Goal: Transaction & Acquisition: Subscribe to service/newsletter

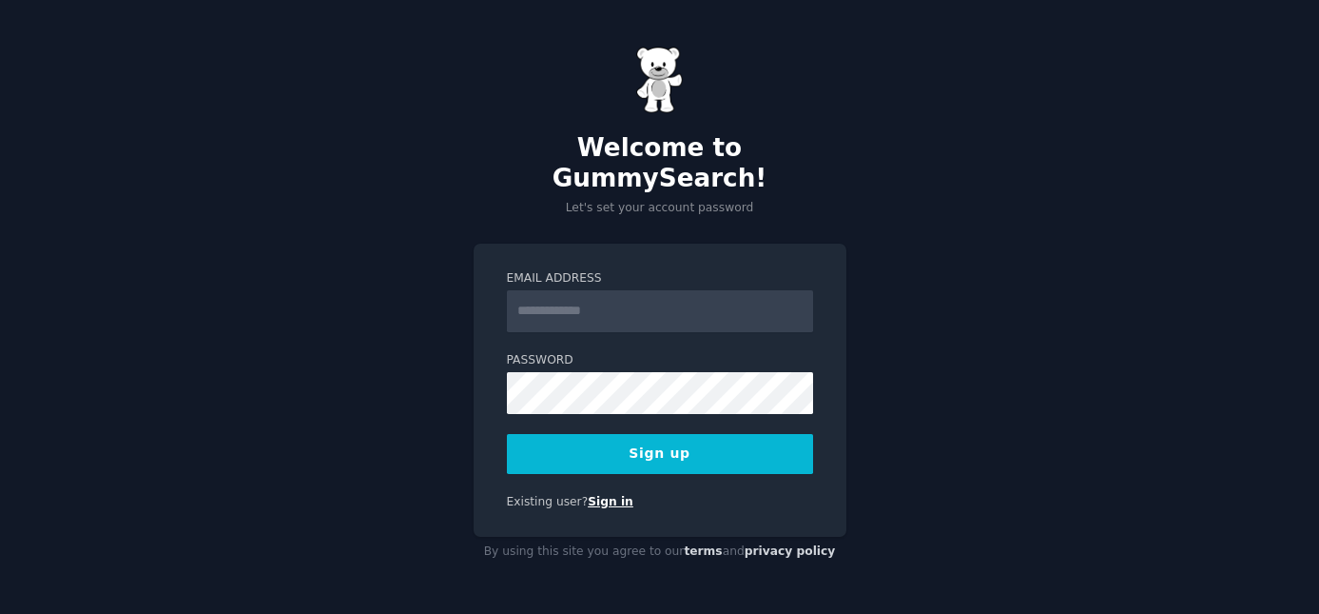
click at [616, 495] on link "Sign in" at bounding box center [611, 501] width 46 height 13
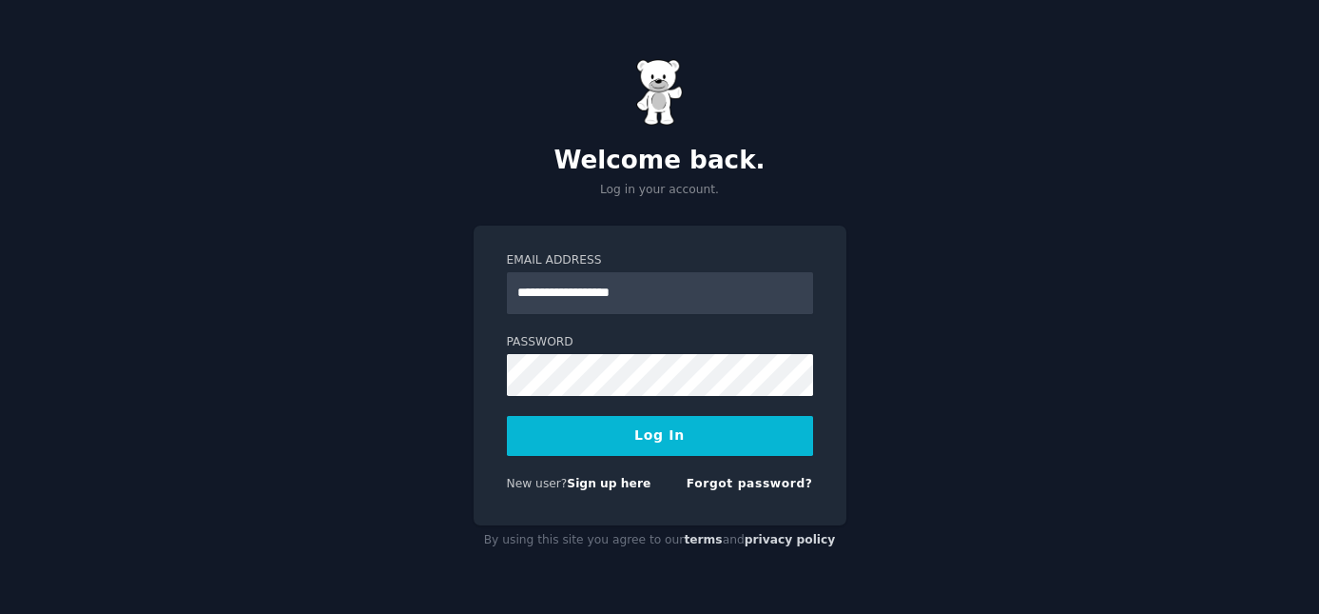
type input "**********"
click at [669, 441] on button "Log In" at bounding box center [660, 436] width 306 height 40
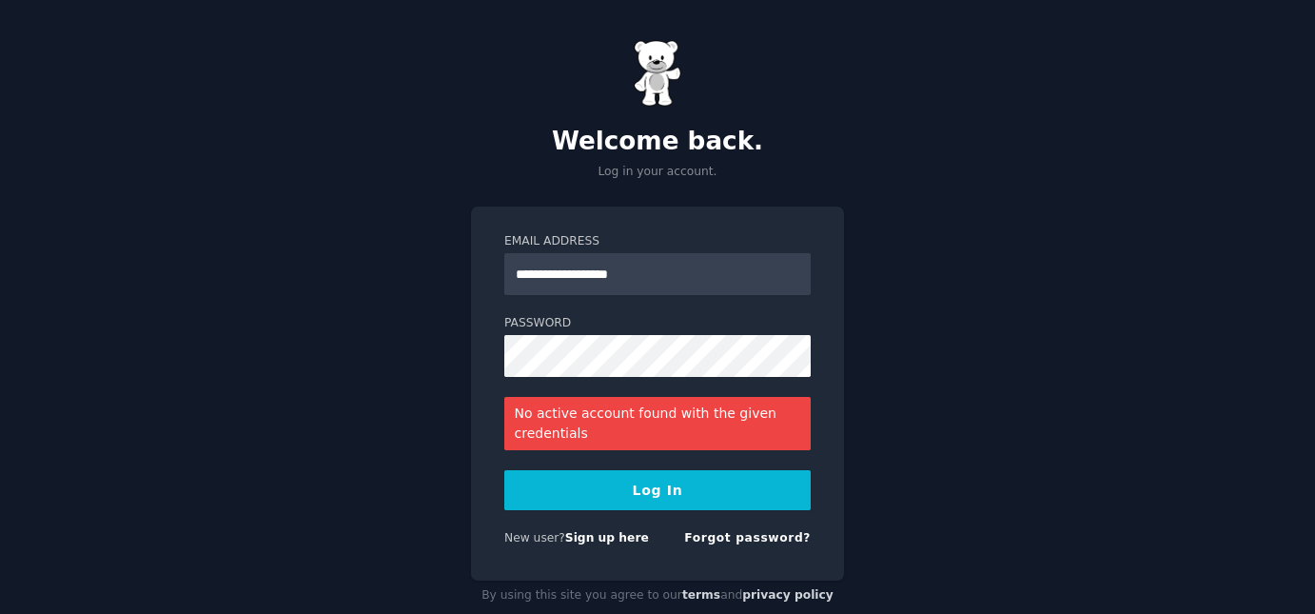
click at [738, 522] on form "**********" at bounding box center [657, 393] width 306 height 321
click at [739, 534] on link "Forgot password?" at bounding box center [747, 537] width 127 height 13
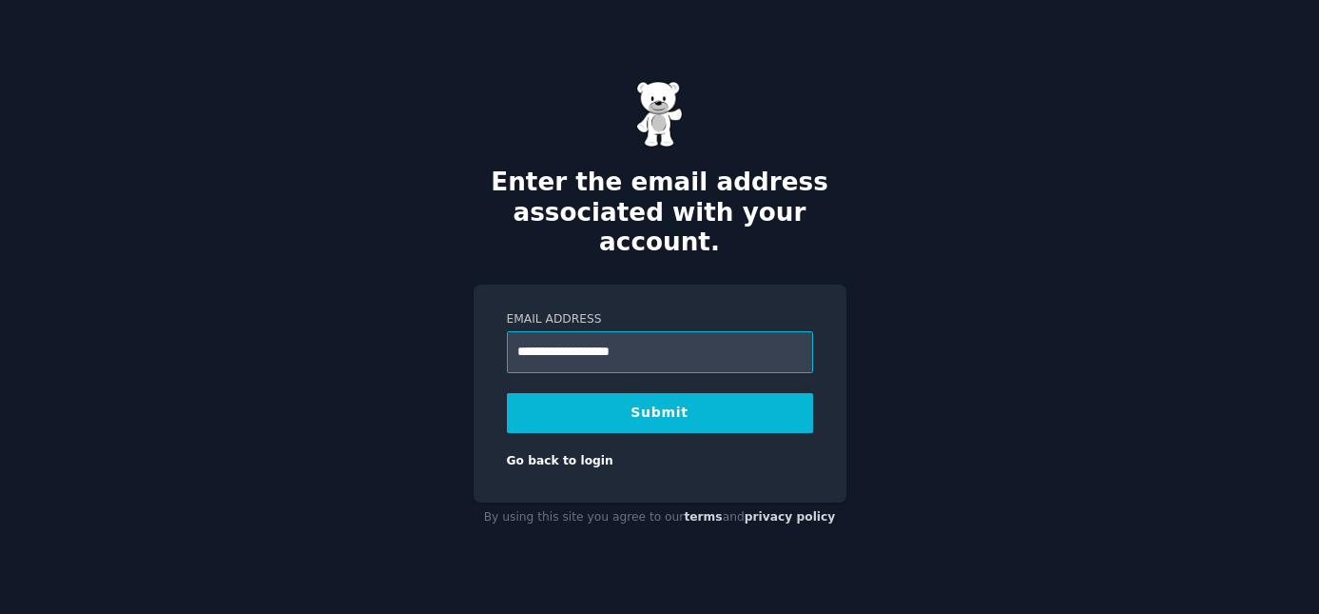
type input "**********"
click at [675, 393] on button "Submit" at bounding box center [660, 413] width 306 height 40
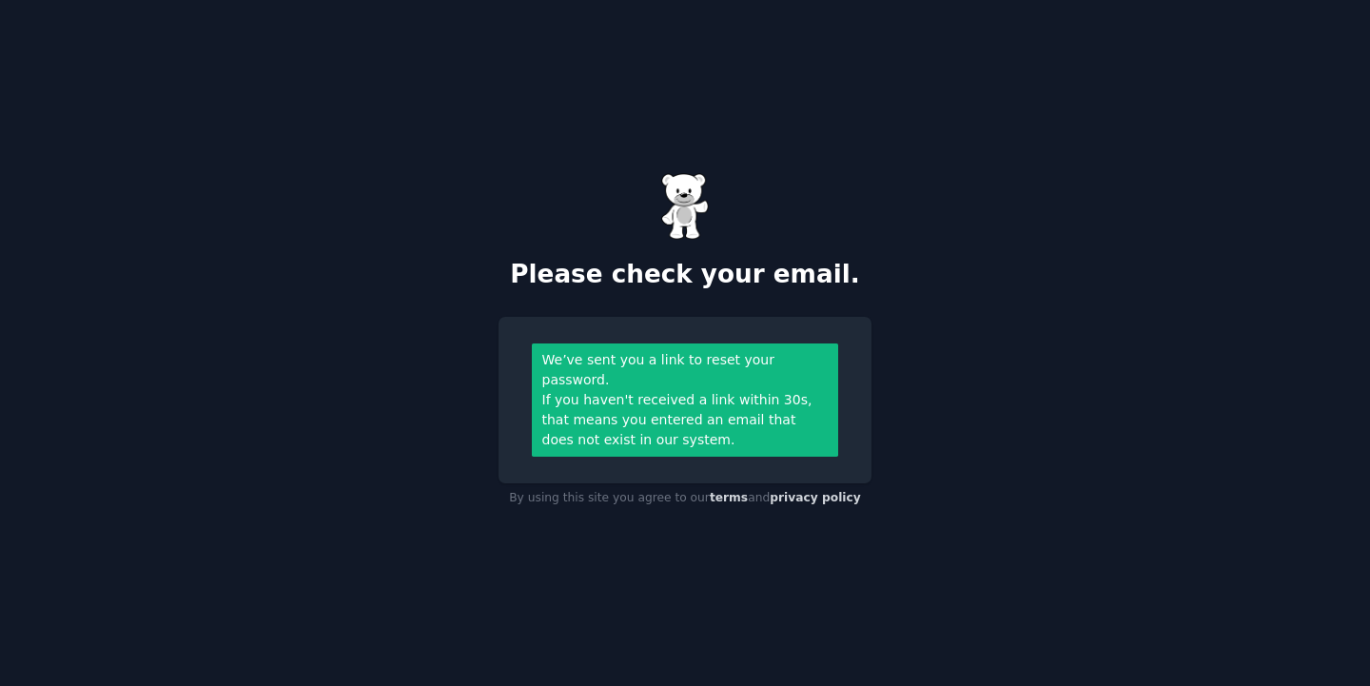
click at [646, 390] on div "If you haven't received a link within 30s, that means you entered an email that…" at bounding box center [685, 420] width 286 height 60
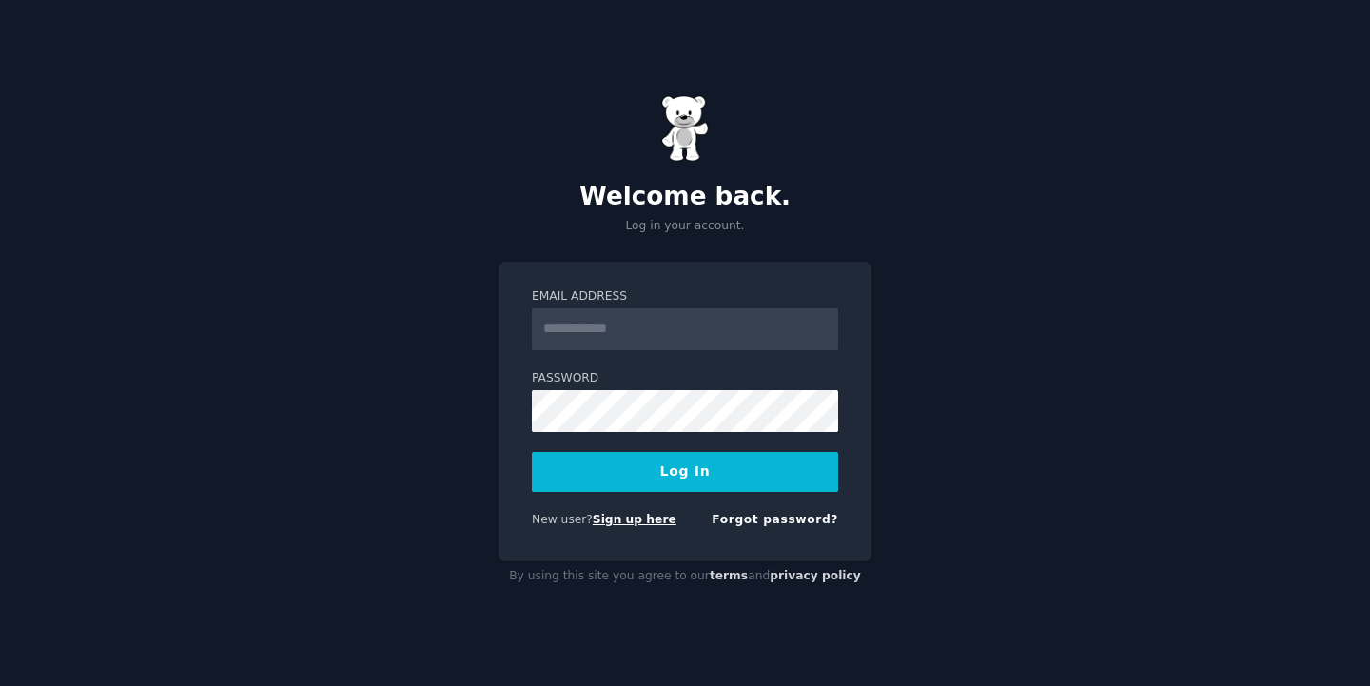
click at [631, 521] on link "Sign up here" at bounding box center [635, 519] width 84 height 13
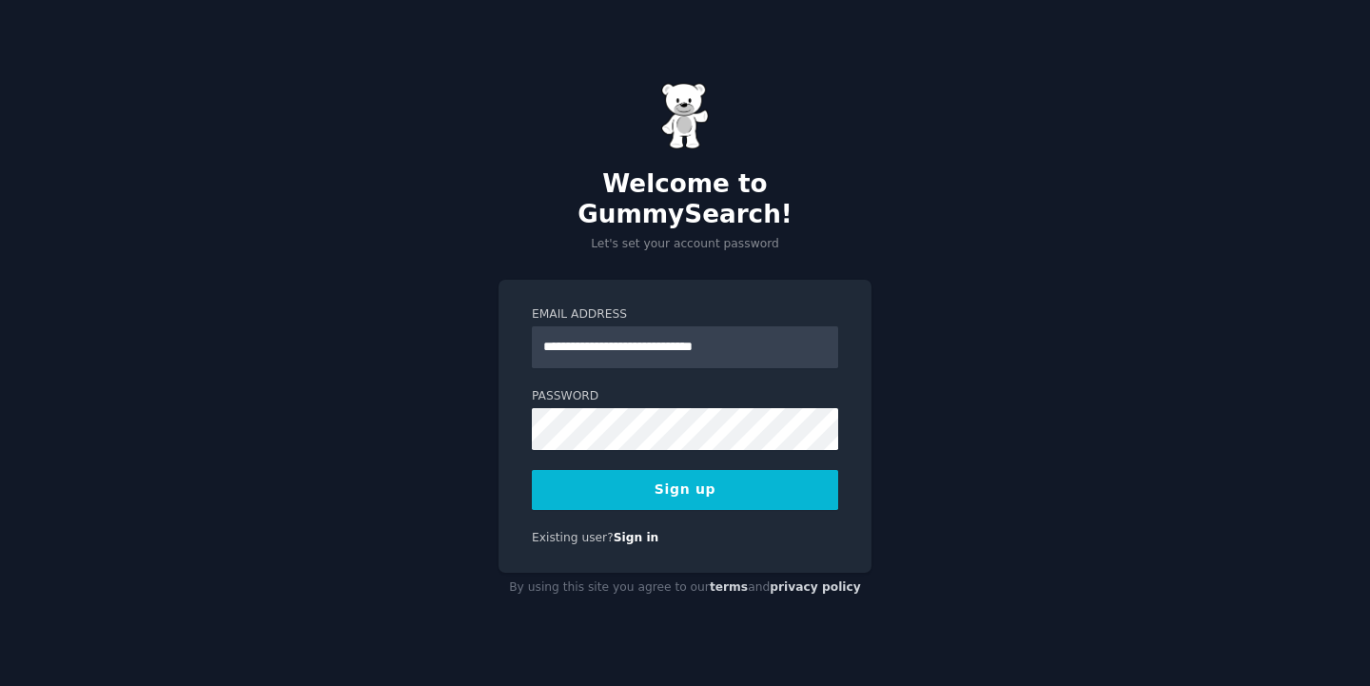
type input "**********"
click at [655, 470] on button "Sign up" at bounding box center [685, 490] width 306 height 40
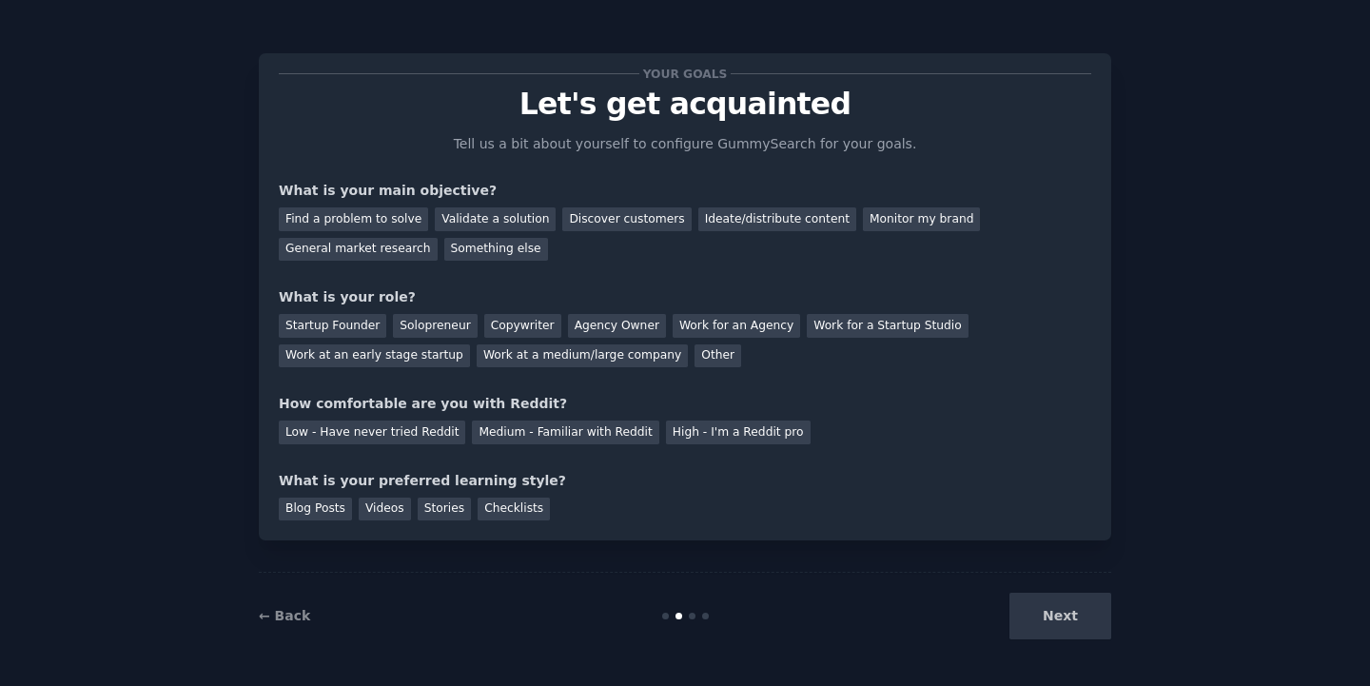
click at [1090, 635] on div "Next" at bounding box center [969, 616] width 284 height 47
click at [1055, 621] on div "Next" at bounding box center [969, 616] width 284 height 47
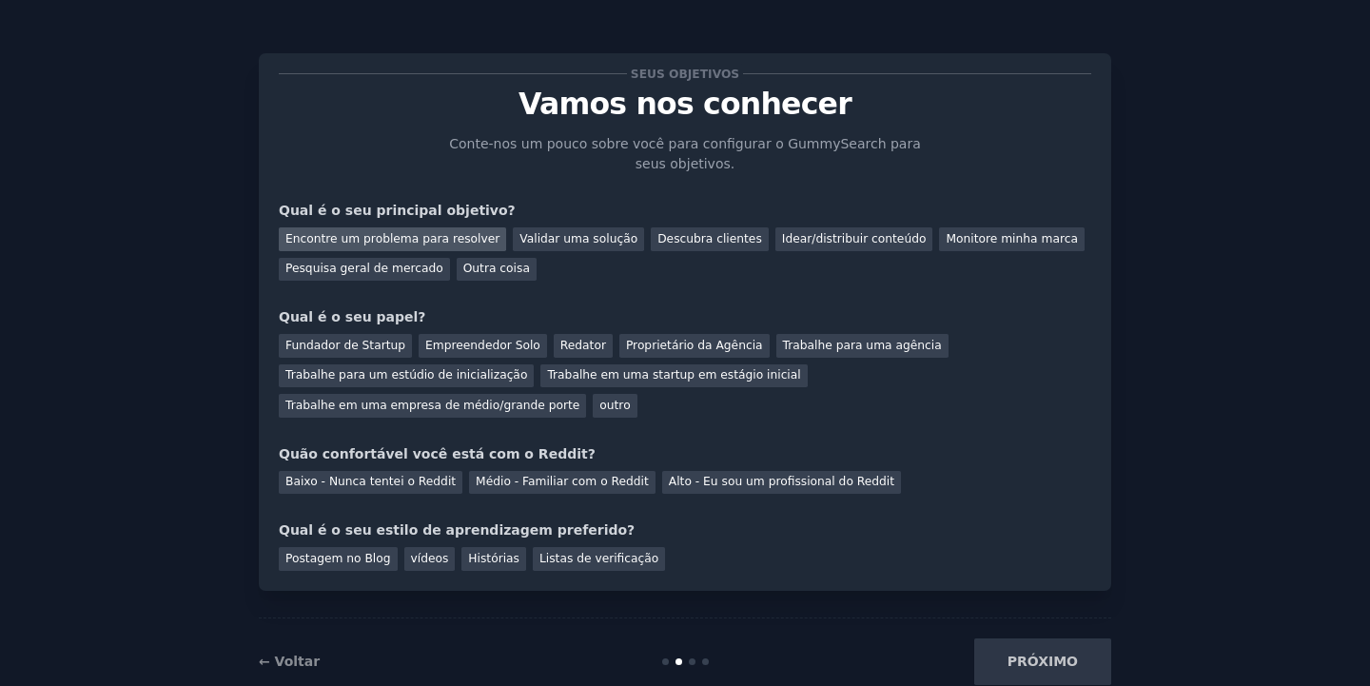
click at [377, 239] on div "Encontre um problema para resolver" at bounding box center [392, 239] width 227 height 24
click at [481, 345] on div "Empreendedor Solo" at bounding box center [483, 346] width 128 height 24
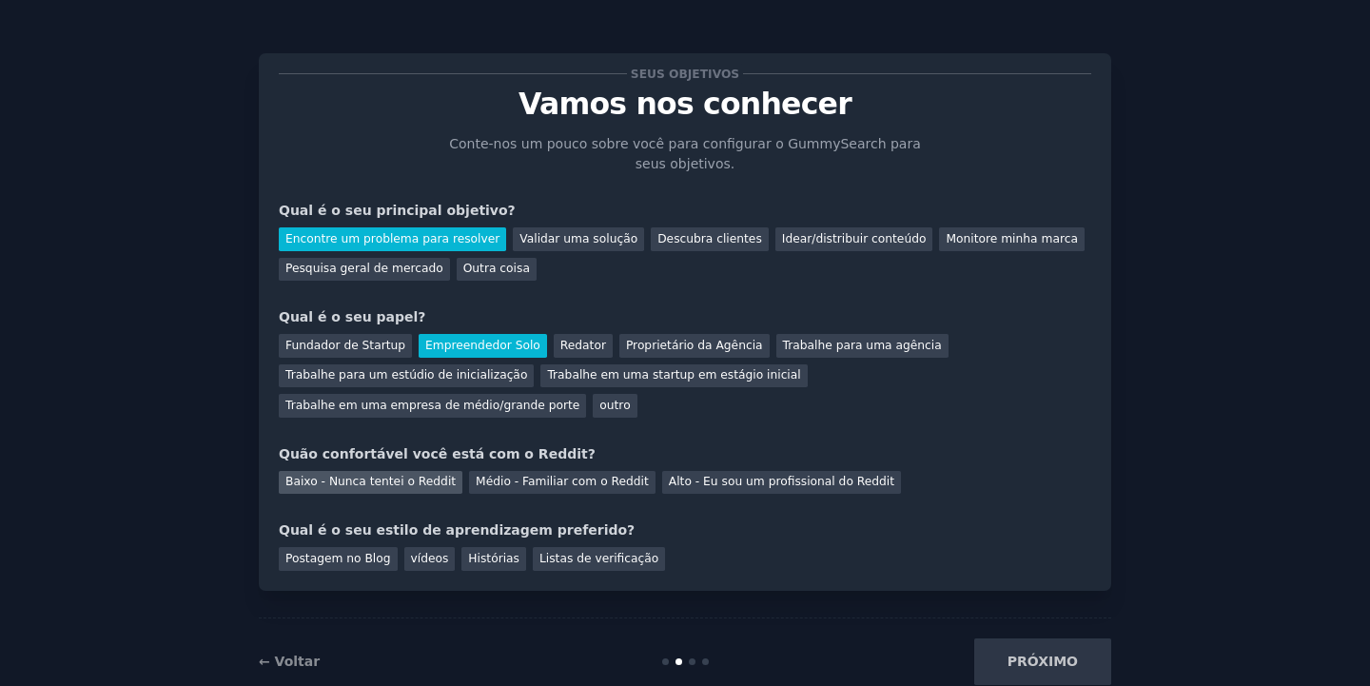
click at [419, 485] on div "Baixo - Nunca tentei o Reddit" at bounding box center [371, 483] width 184 height 24
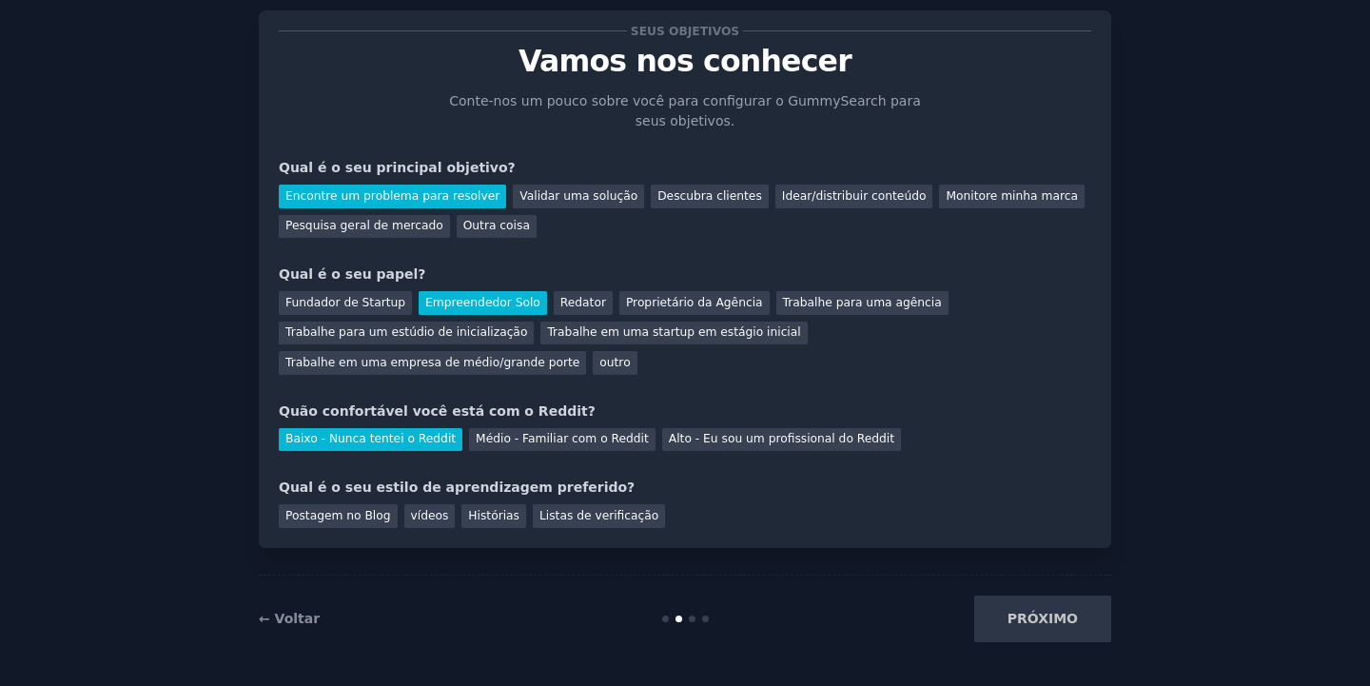
scroll to position [42, 0]
click at [1042, 612] on div "PRÓXIMO" at bounding box center [969, 619] width 284 height 47
click at [1043, 615] on div "PRÓXIMO" at bounding box center [969, 619] width 284 height 47
click at [546, 518] on div "Listas de verificação" at bounding box center [599, 517] width 132 height 24
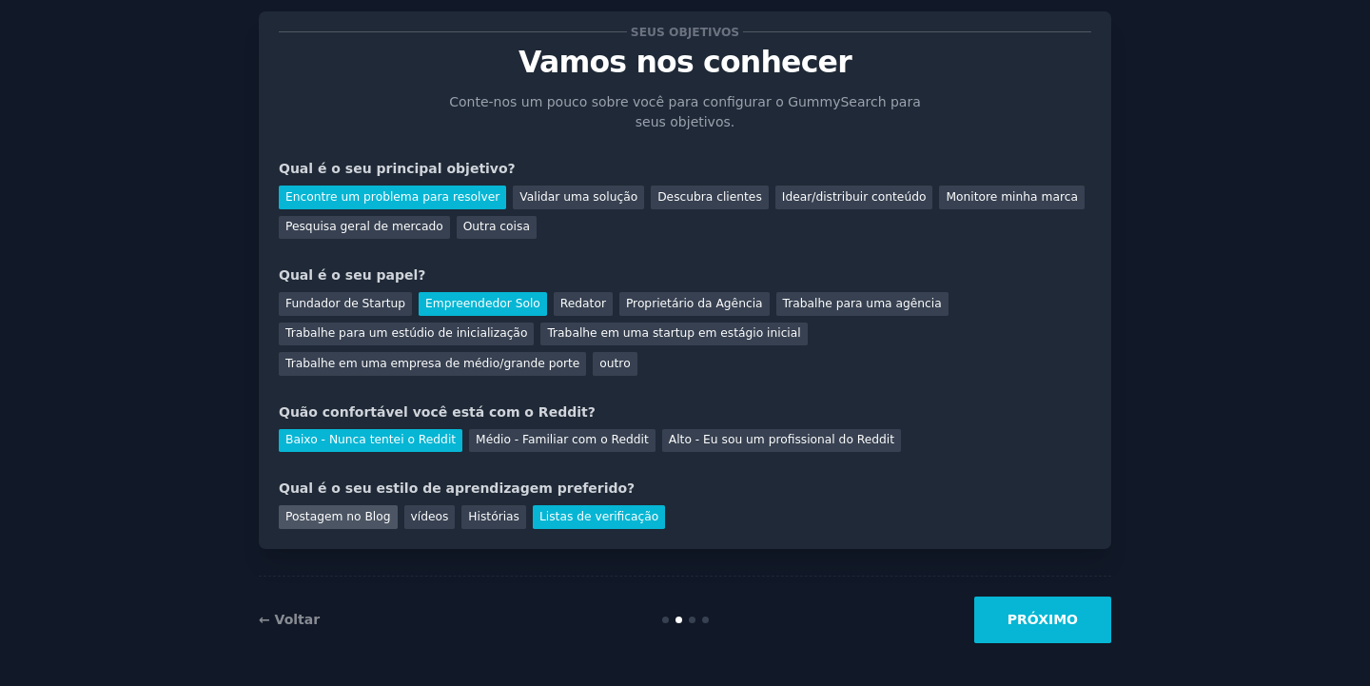
click at [336, 518] on div "Postagem no Blog" at bounding box center [338, 517] width 119 height 24
drag, startPoint x: 559, startPoint y: 518, endPoint x: 580, endPoint y: 518, distance: 20.9
click at [558, 518] on div "Listas de verificação" at bounding box center [599, 517] width 132 height 24
click at [1039, 621] on button "PRÓXIMO" at bounding box center [1042, 619] width 137 height 47
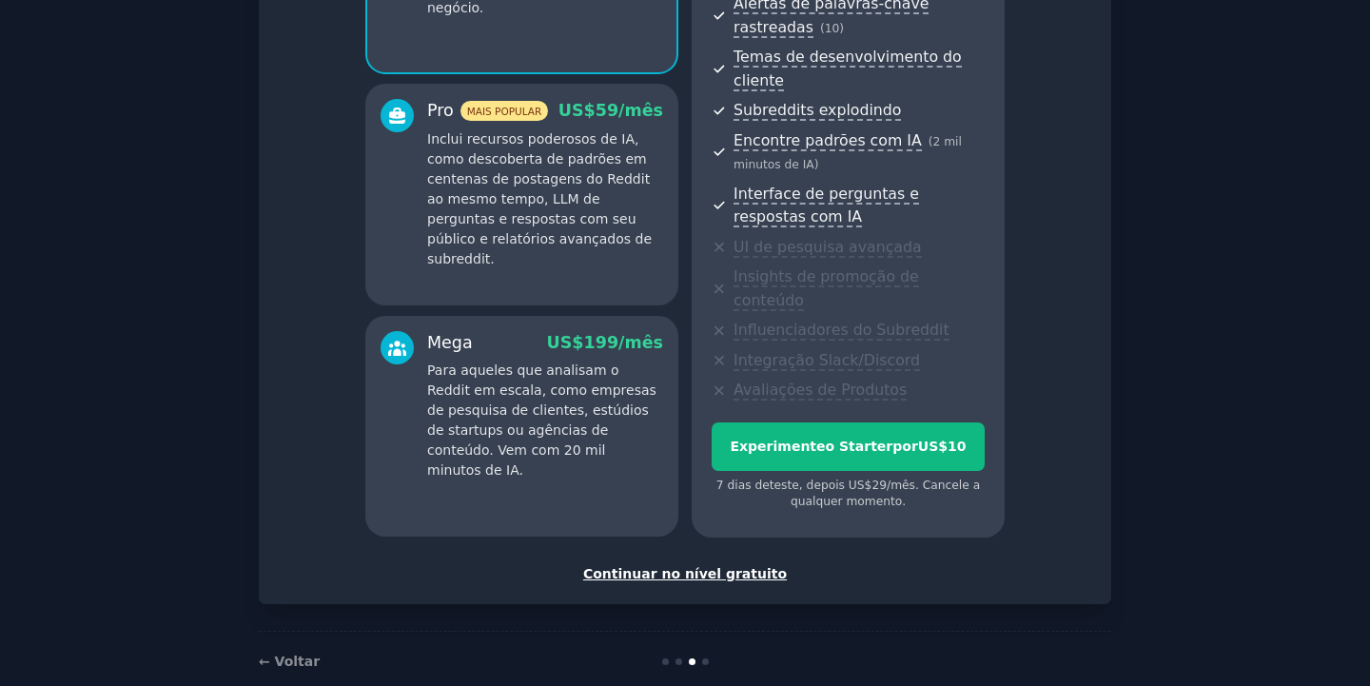
scroll to position [317, 0]
click at [733, 565] on div "Continuar no nível gratuito" at bounding box center [685, 575] width 812 height 20
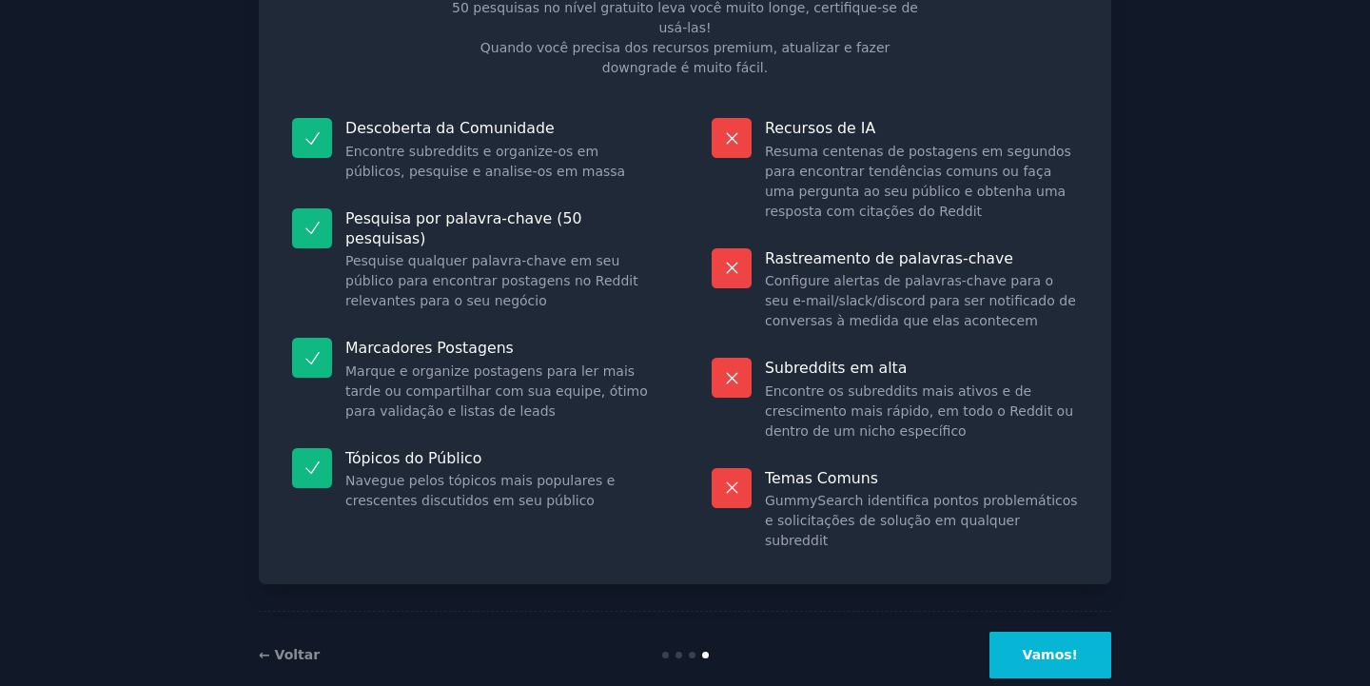
scroll to position [135, 0]
click at [1063, 633] on button "Vamos!" at bounding box center [1050, 656] width 122 height 47
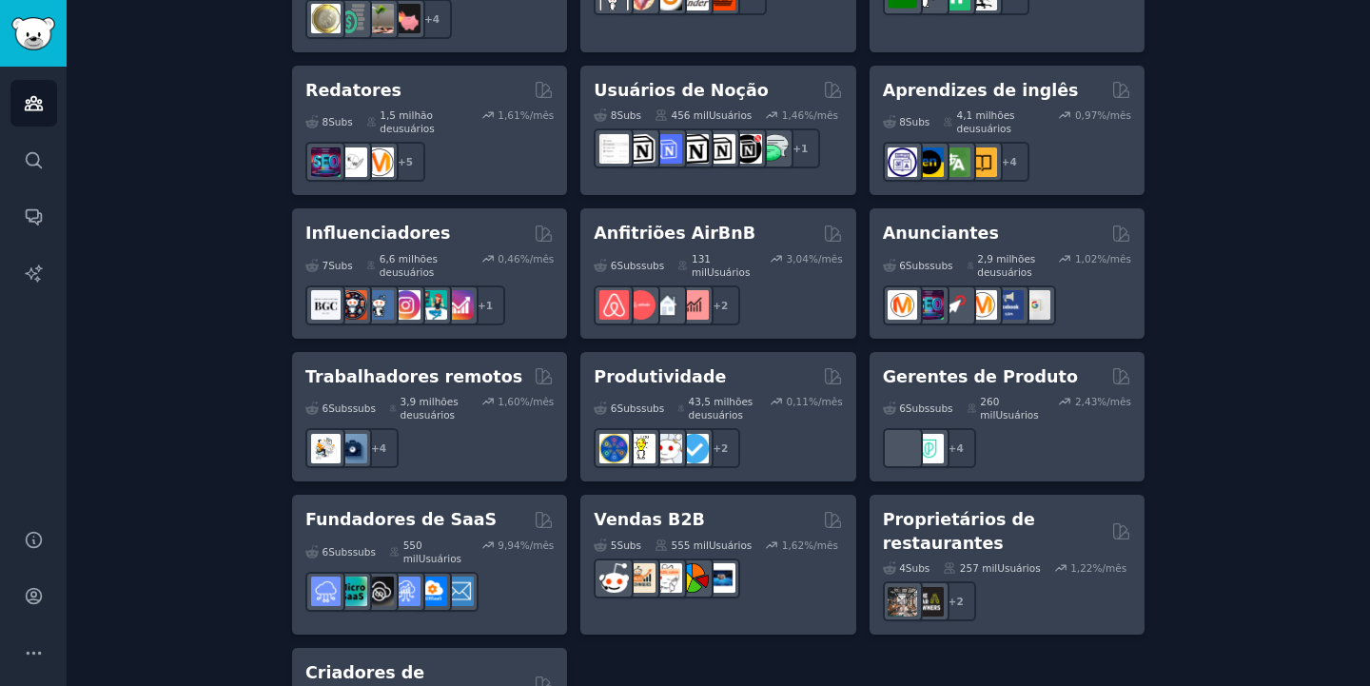
scroll to position [1707, 0]
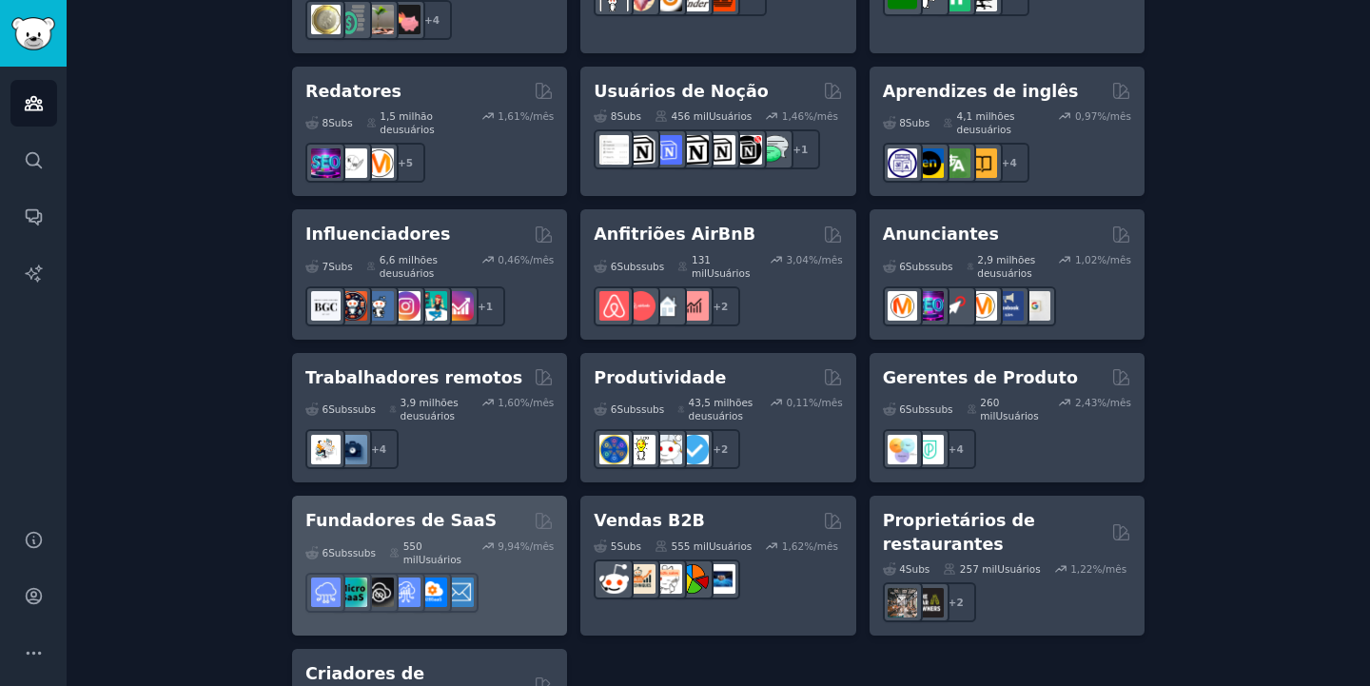
click at [351, 509] on h2 "Fundadores de SaaS" at bounding box center [400, 521] width 191 height 24
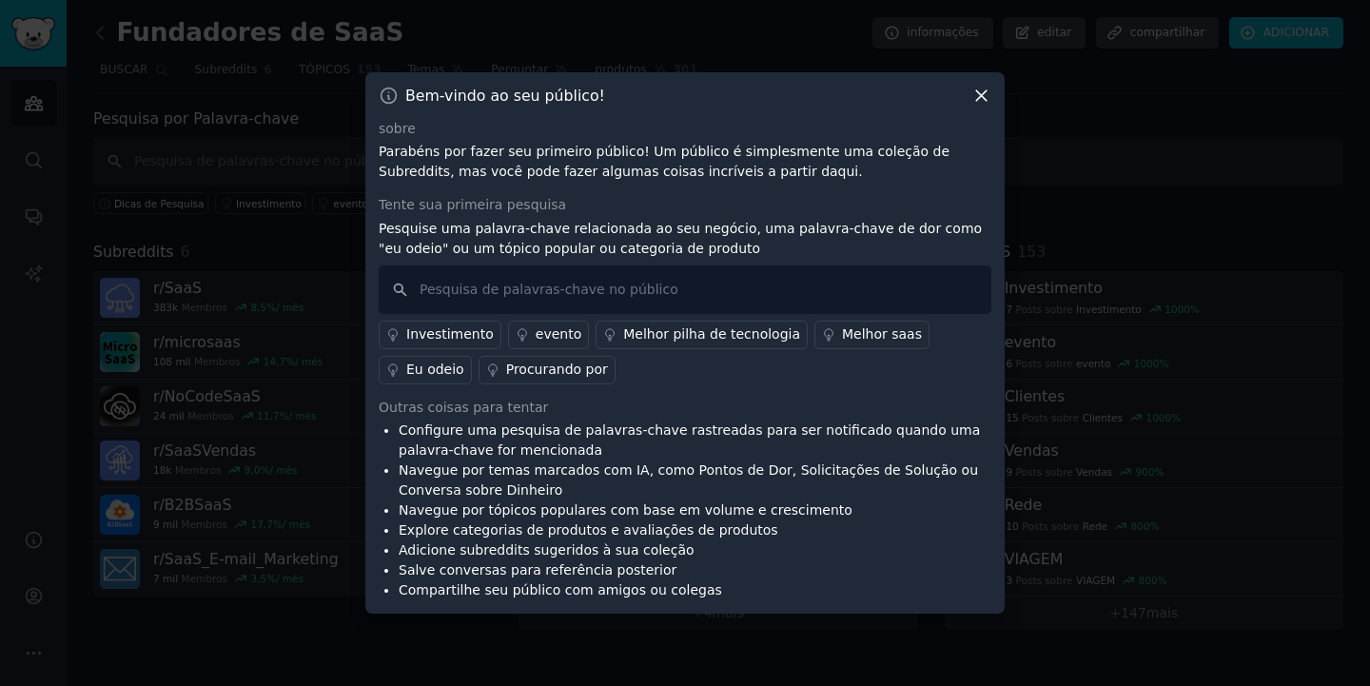
drag, startPoint x: 982, startPoint y: 98, endPoint x: 953, endPoint y: 104, distance: 29.1
click at [981, 98] on icon at bounding box center [981, 96] width 20 height 20
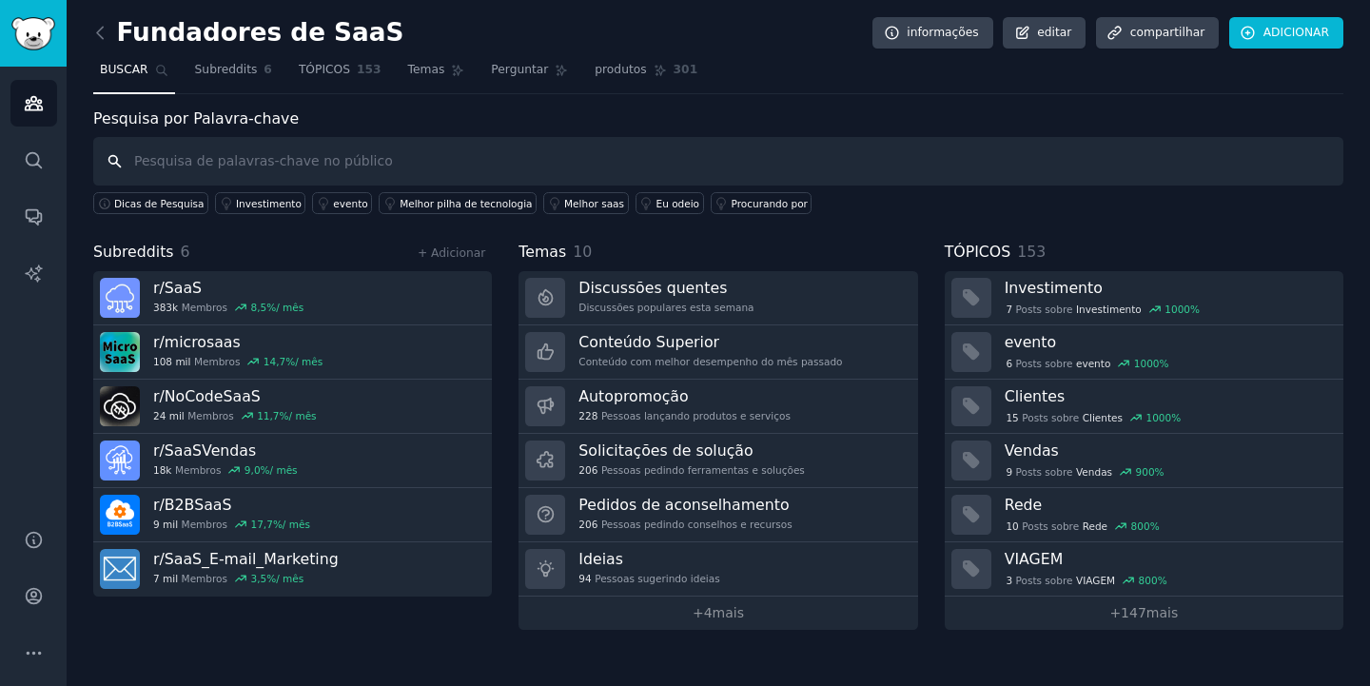
click at [308, 158] on input "text" at bounding box center [718, 161] width 1250 height 49
click at [157, 159] on input "franquia" at bounding box center [718, 161] width 1250 height 49
click at [156, 159] on input "franquia" at bounding box center [718, 161] width 1250 height 49
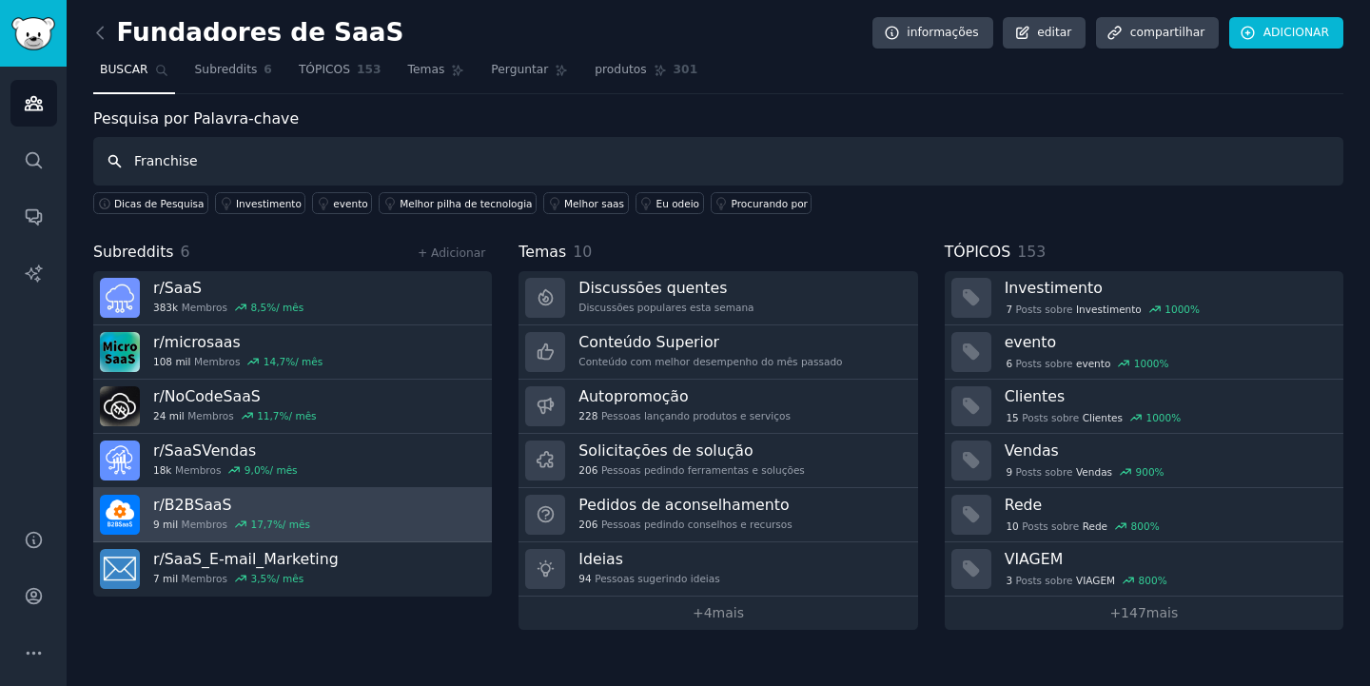
type input "Franchise"
click at [180, 511] on h3 "r/ B2BSaaS" at bounding box center [231, 505] width 157 height 20
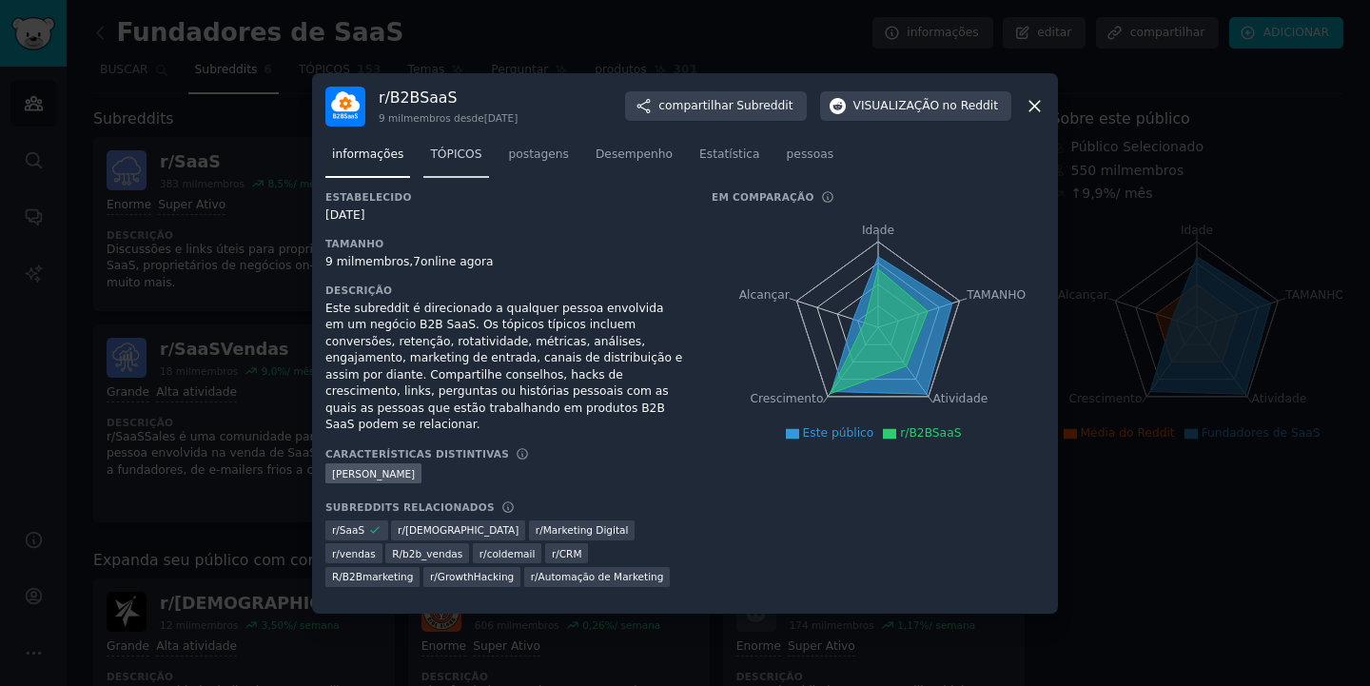
click at [452, 164] on span "TÓPICOS" at bounding box center [455, 155] width 51 height 17
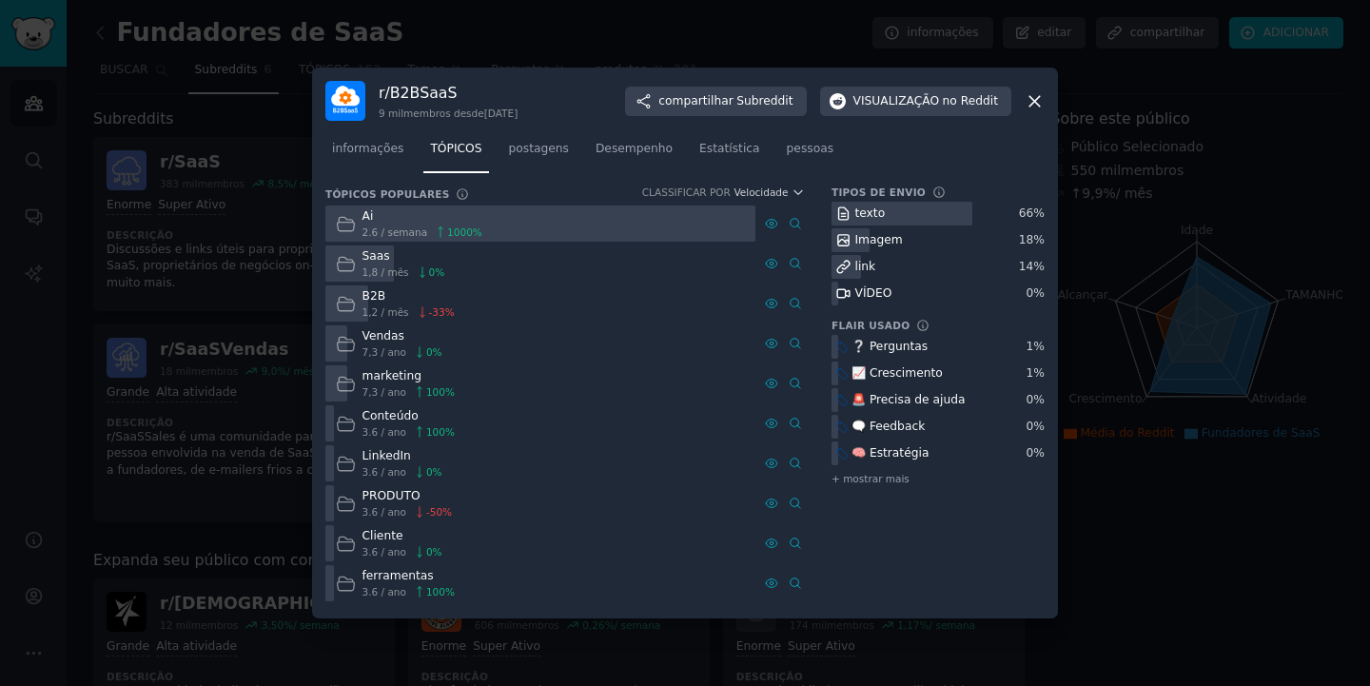
drag, startPoint x: 636, startPoint y: 152, endPoint x: 729, endPoint y: 147, distance: 92.4
click at [636, 152] on span "Desempenho" at bounding box center [634, 149] width 77 height 17
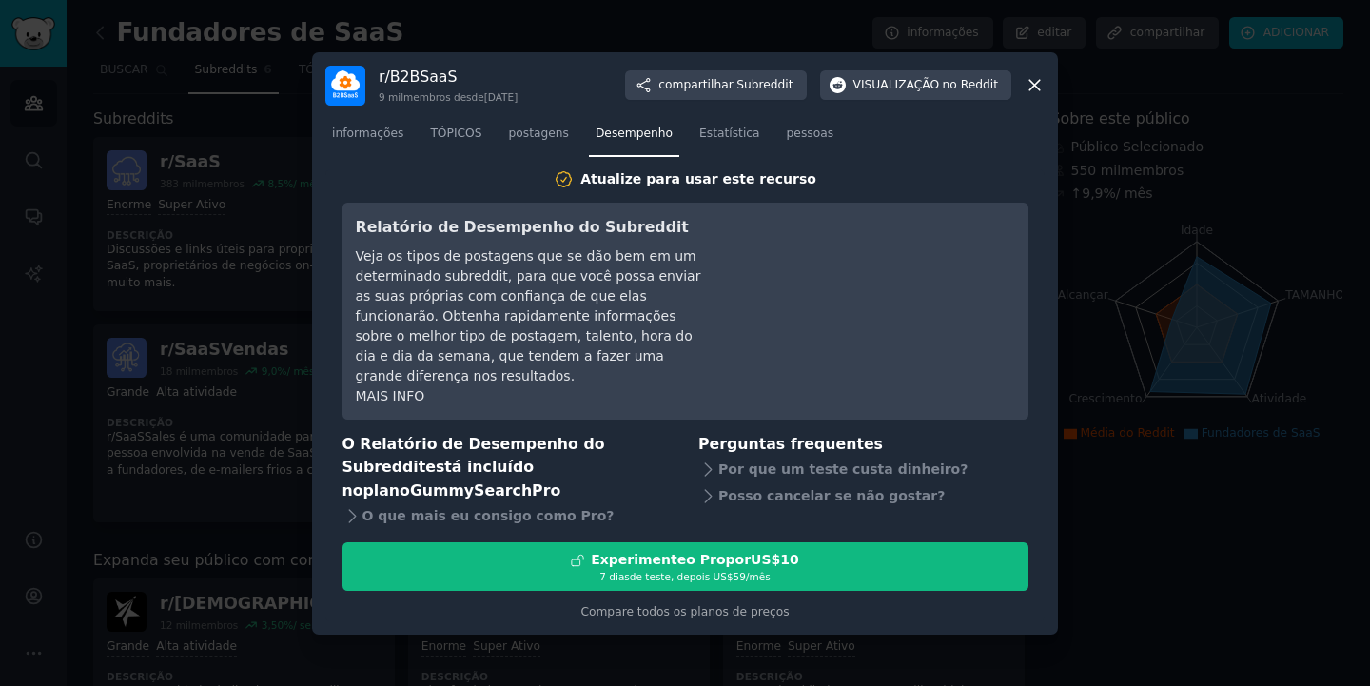
drag, startPoint x: 1036, startPoint y: 107, endPoint x: 1031, endPoint y: 116, distance: 9.8
click at [1036, 90] on icon at bounding box center [1034, 85] width 10 height 10
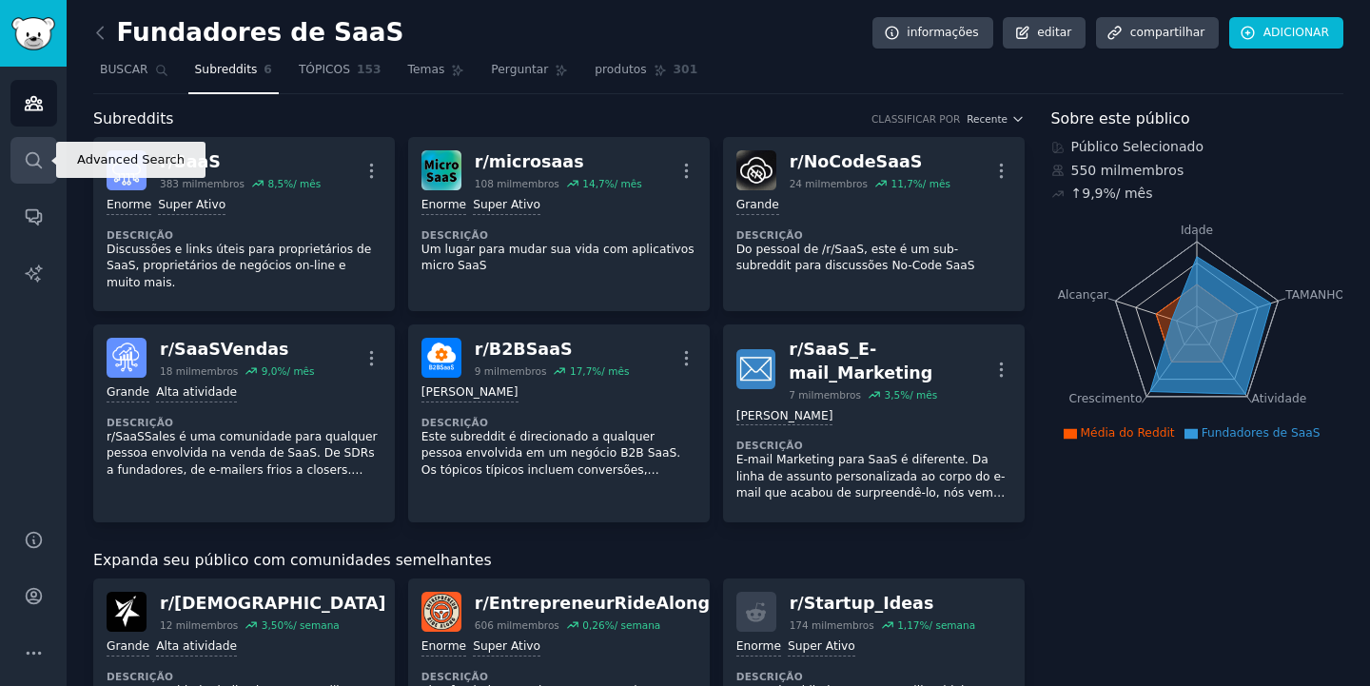
click at [36, 166] on icon "Barra Lateral" at bounding box center [34, 160] width 20 height 20
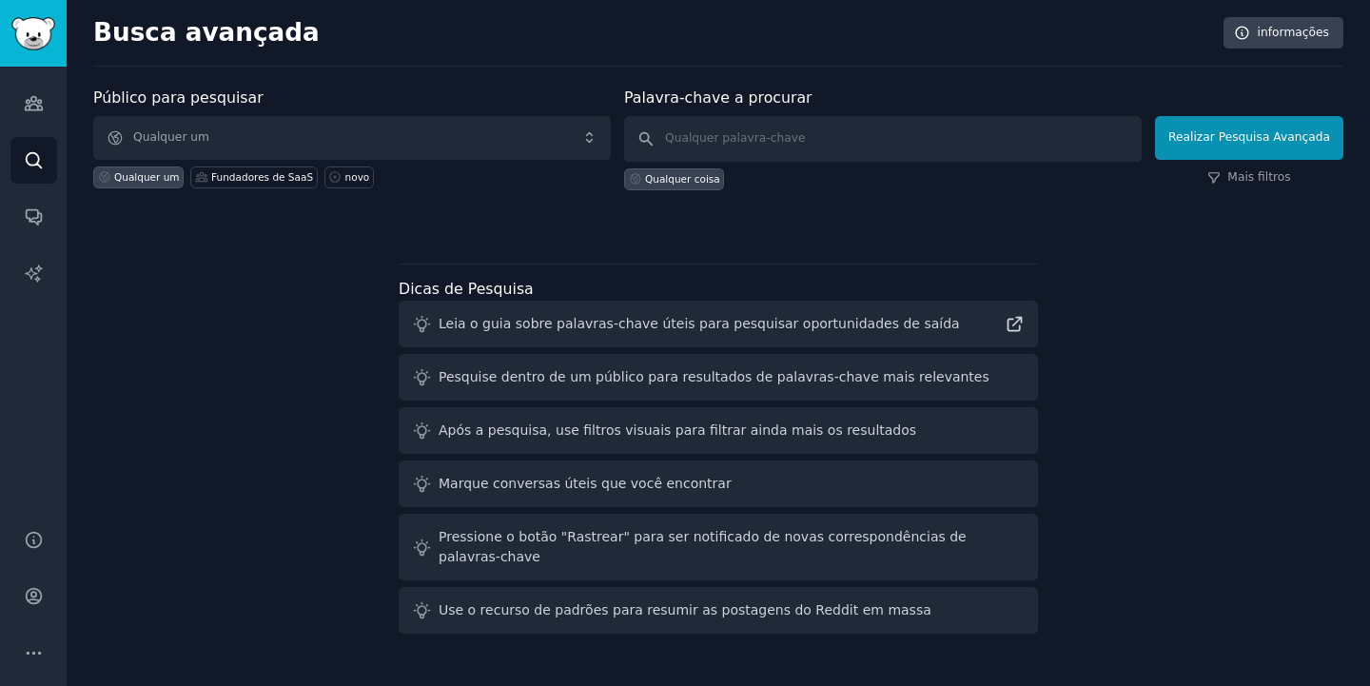
click at [337, 137] on span "Qualquer um" at bounding box center [352, 138] width 518 height 44
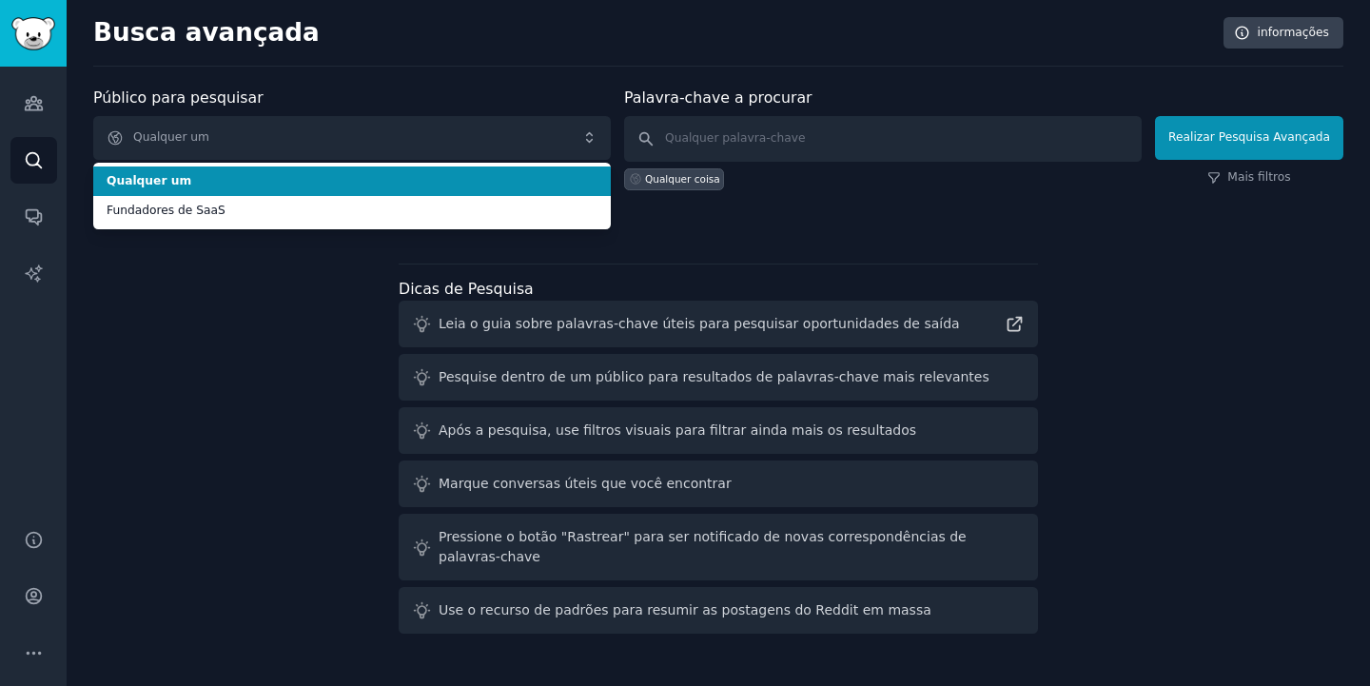
click at [373, 80] on div "Busca avançada informações Público para pesquisar Qualquer um Qualquer um Funda…" at bounding box center [718, 343] width 1303 height 686
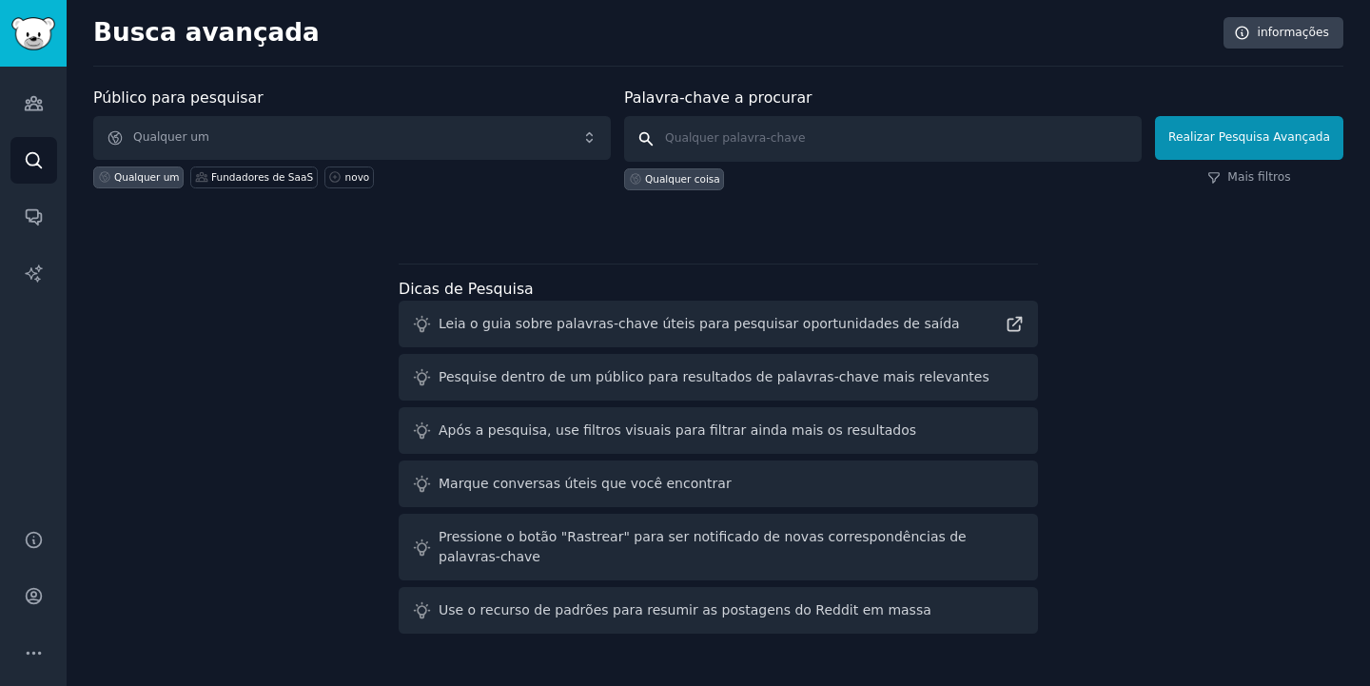
click at [800, 139] on input "text" at bounding box center [883, 139] width 518 height 46
click at [804, 137] on input "franshising" at bounding box center [883, 139] width 518 height 46
click at [724, 141] on input "franshising" at bounding box center [883, 139] width 518 height 46
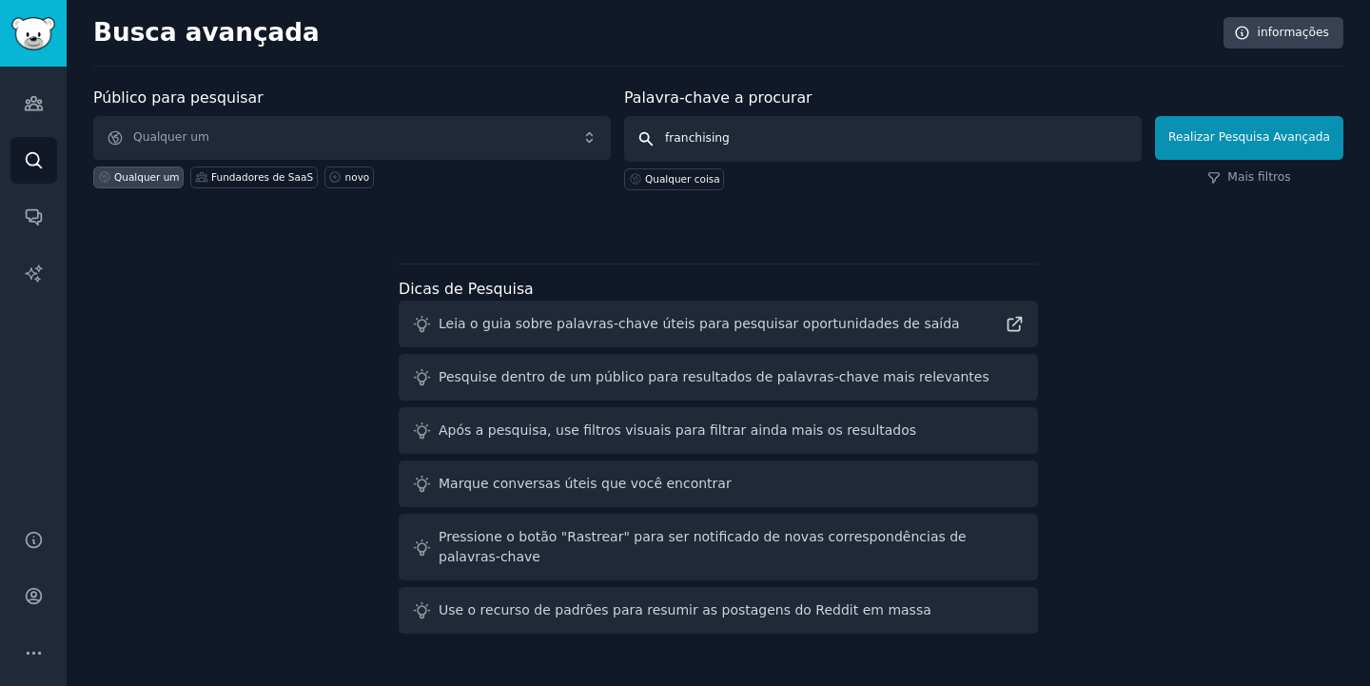
click at [870, 136] on input "franchising" at bounding box center [883, 139] width 518 height 46
type input "franchising"
click at [1207, 126] on button "Realizar Pesquisa Avançada" at bounding box center [1249, 138] width 188 height 44
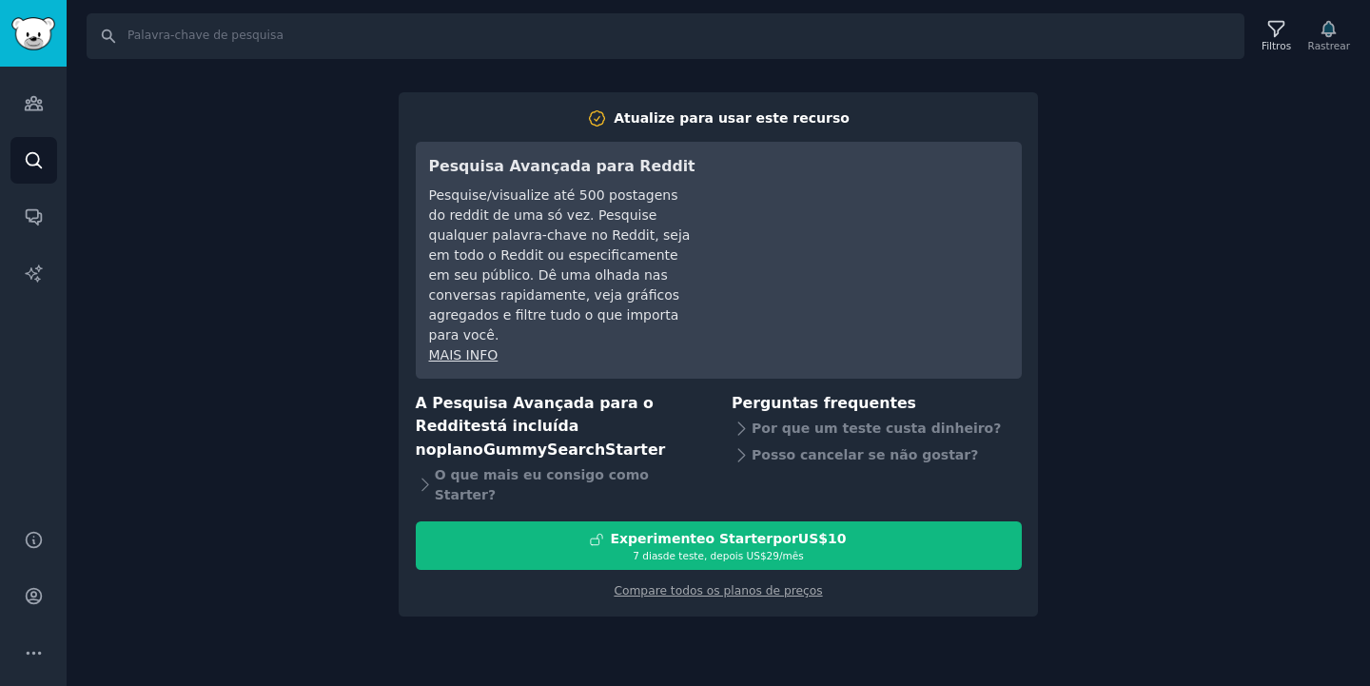
click at [232, 459] on div "BUSCAR Filtros Rastrear Atualize para usar este recurso Pesquisa Avançada para …" at bounding box center [718, 343] width 1303 height 686
click at [54, 157] on link "BUSCAR" at bounding box center [33, 160] width 47 height 47
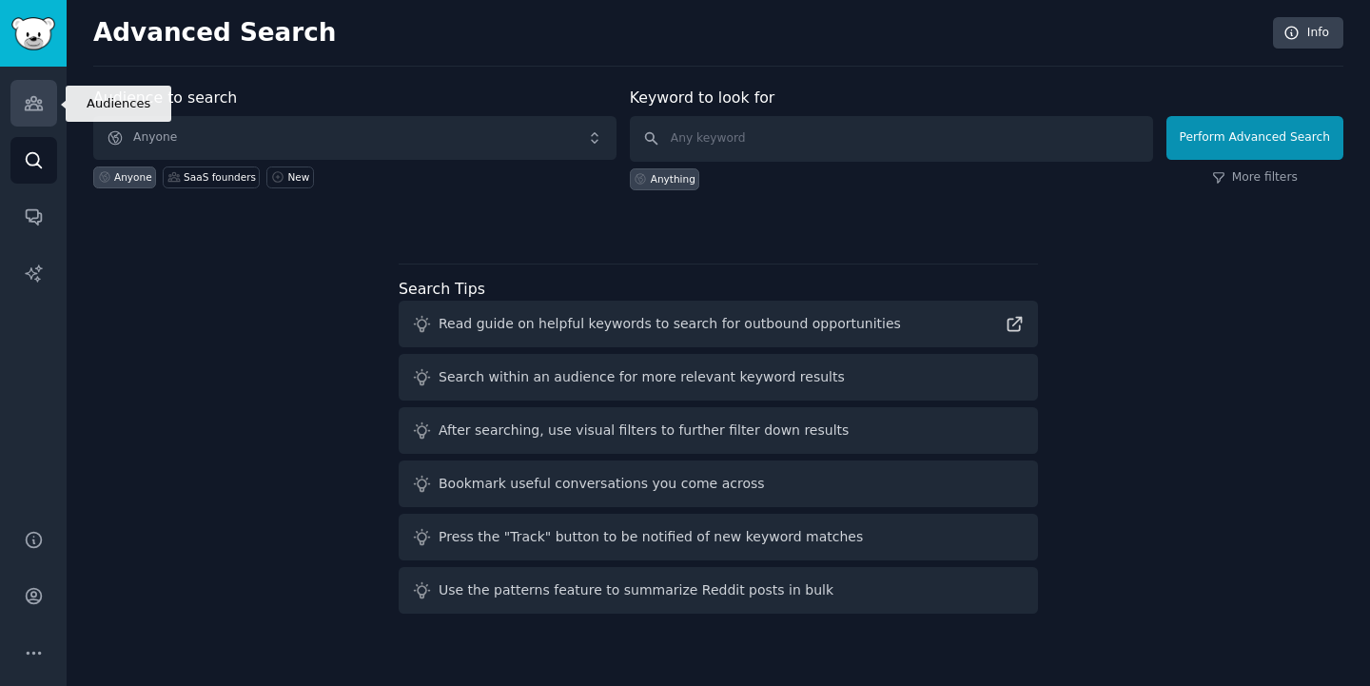
click at [26, 97] on icon "Sidebar" at bounding box center [34, 103] width 20 height 20
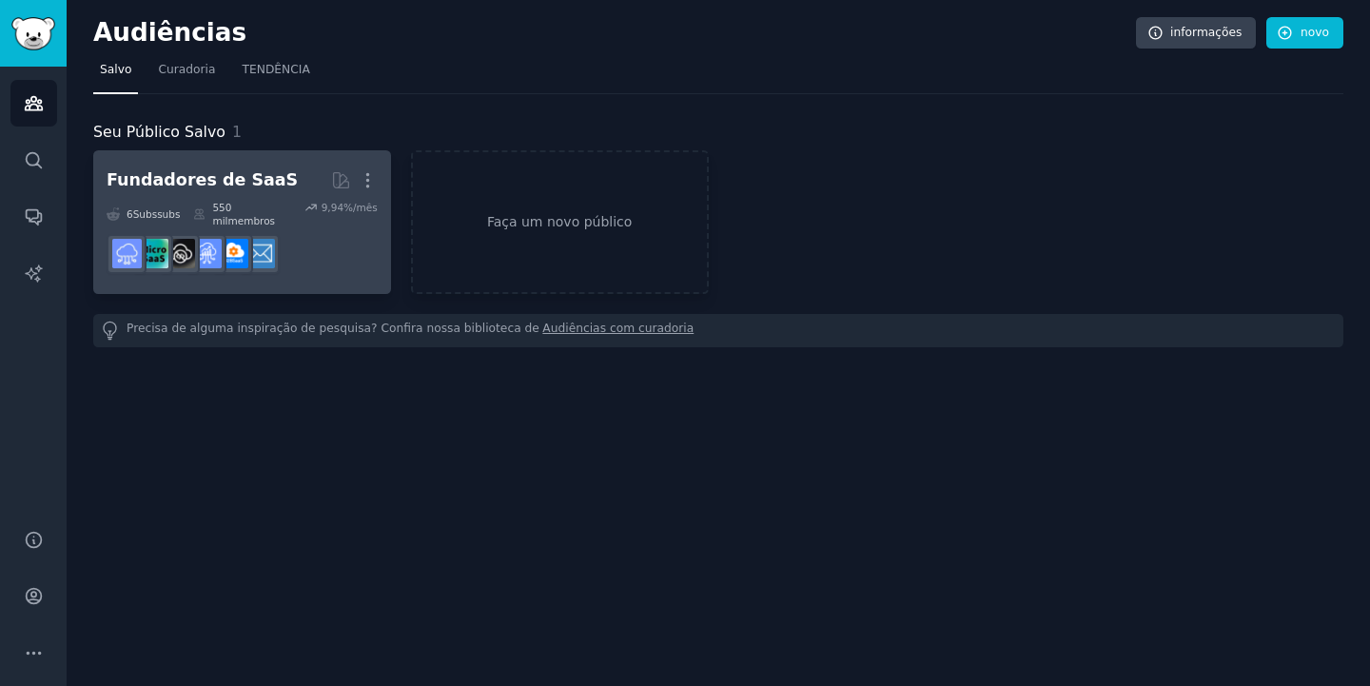
click at [223, 165] on h2 "Fundadores de SaaS MAIS" at bounding box center [242, 180] width 271 height 33
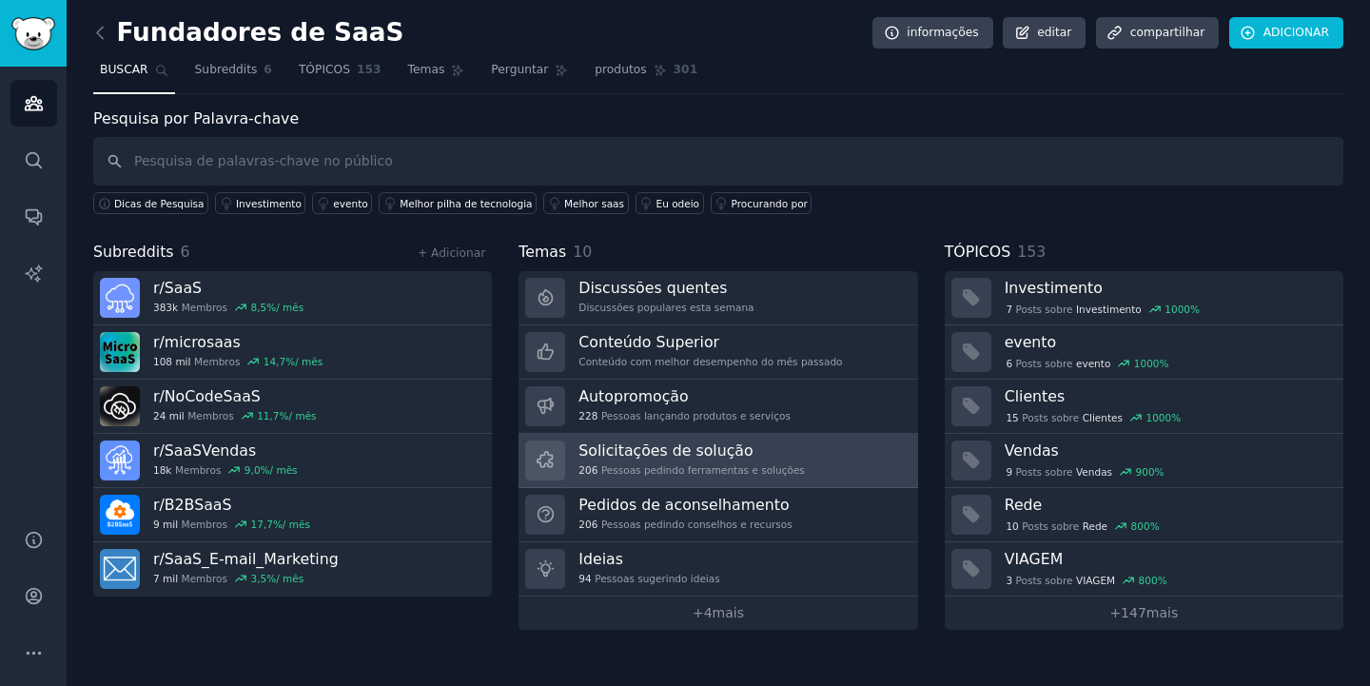
click at [675, 455] on h3 "Solicitações de solução" at bounding box center [691, 450] width 226 height 20
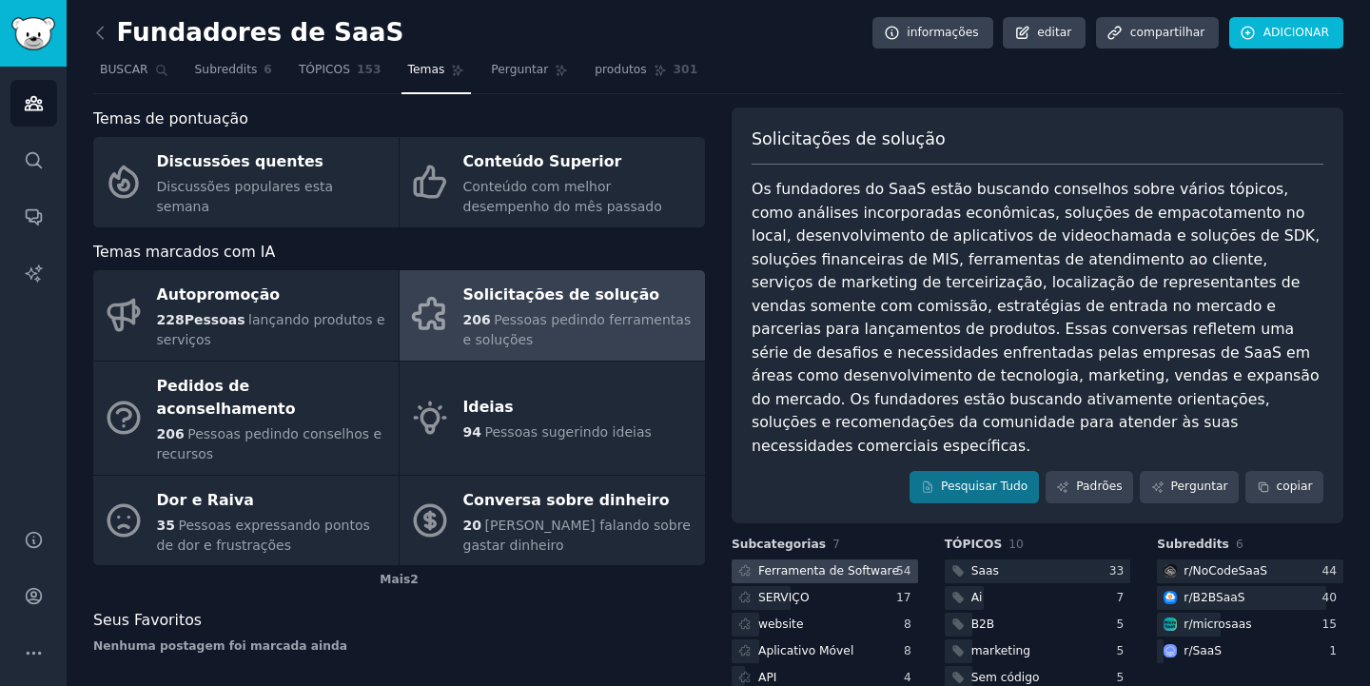
click at [788, 563] on div "Ferramenta de Software" at bounding box center [828, 571] width 141 height 17
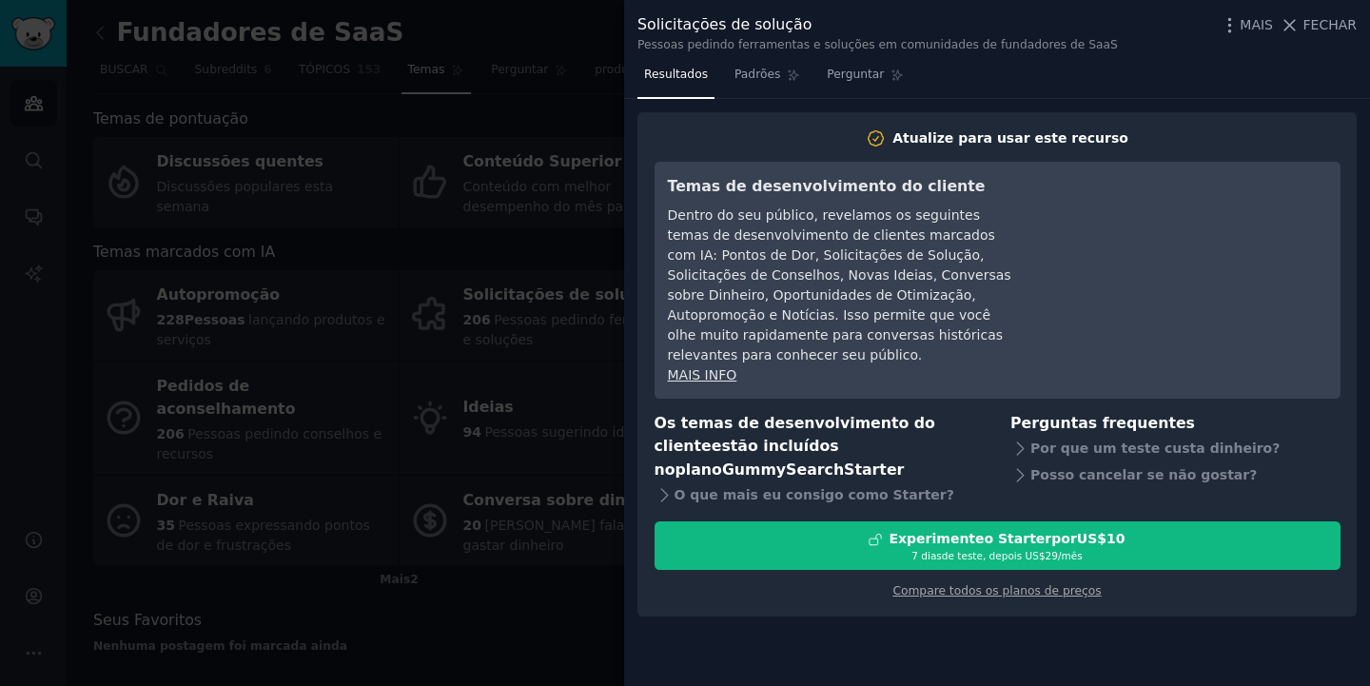
click at [564, 71] on div at bounding box center [685, 343] width 1370 height 686
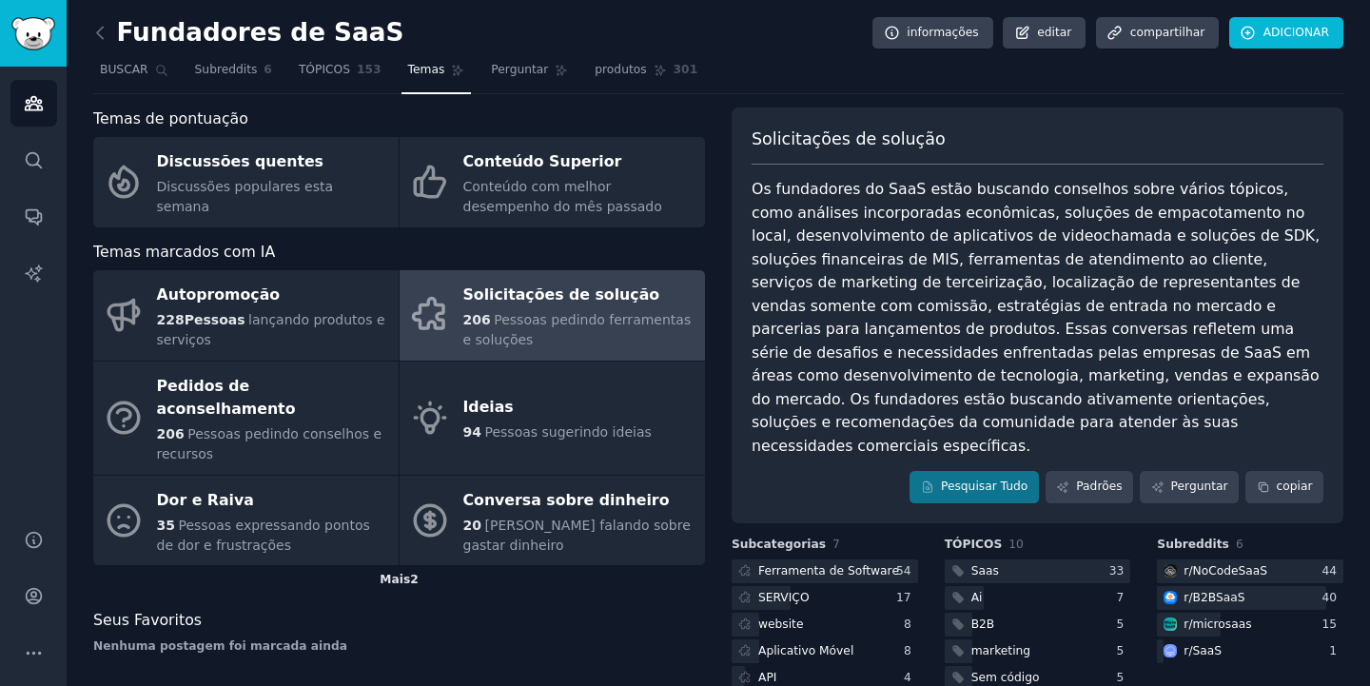
click at [388, 565] on div "Mais 2" at bounding box center [399, 580] width 612 height 30
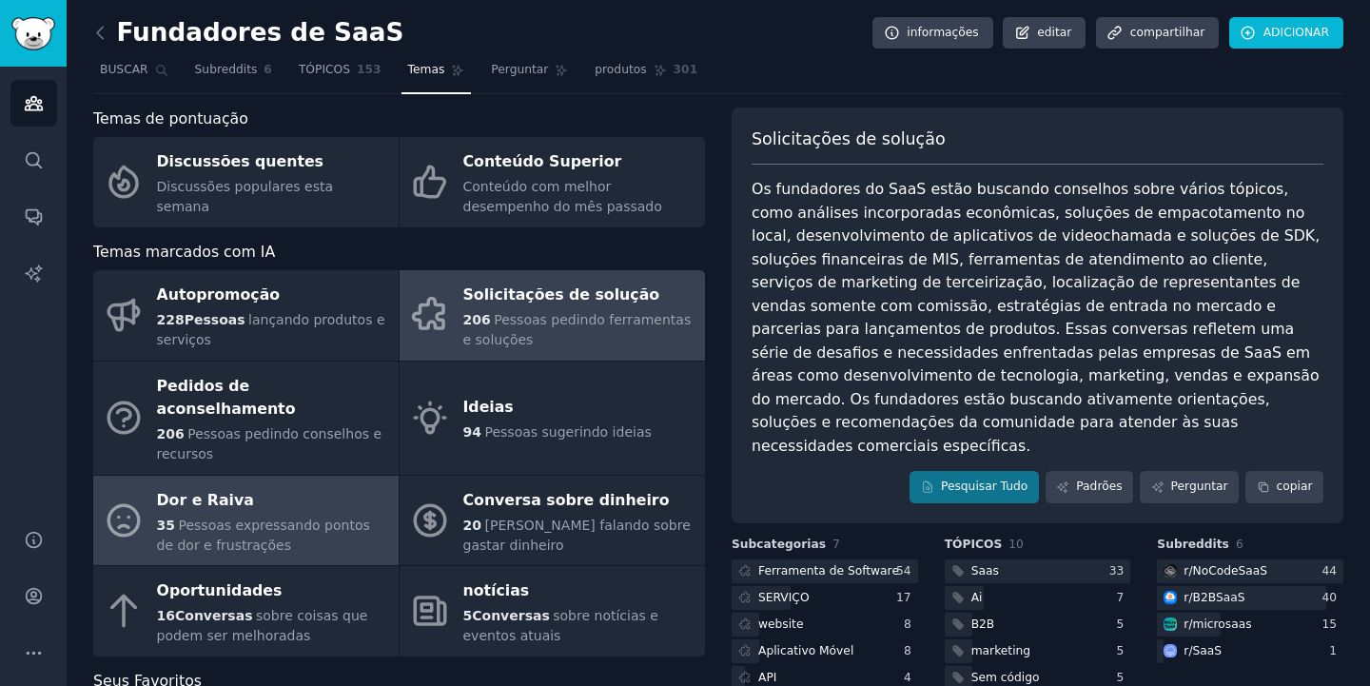
click at [298, 528] on div "35 Pessoas expressando pontos de dor e frustrações" at bounding box center [273, 536] width 232 height 40
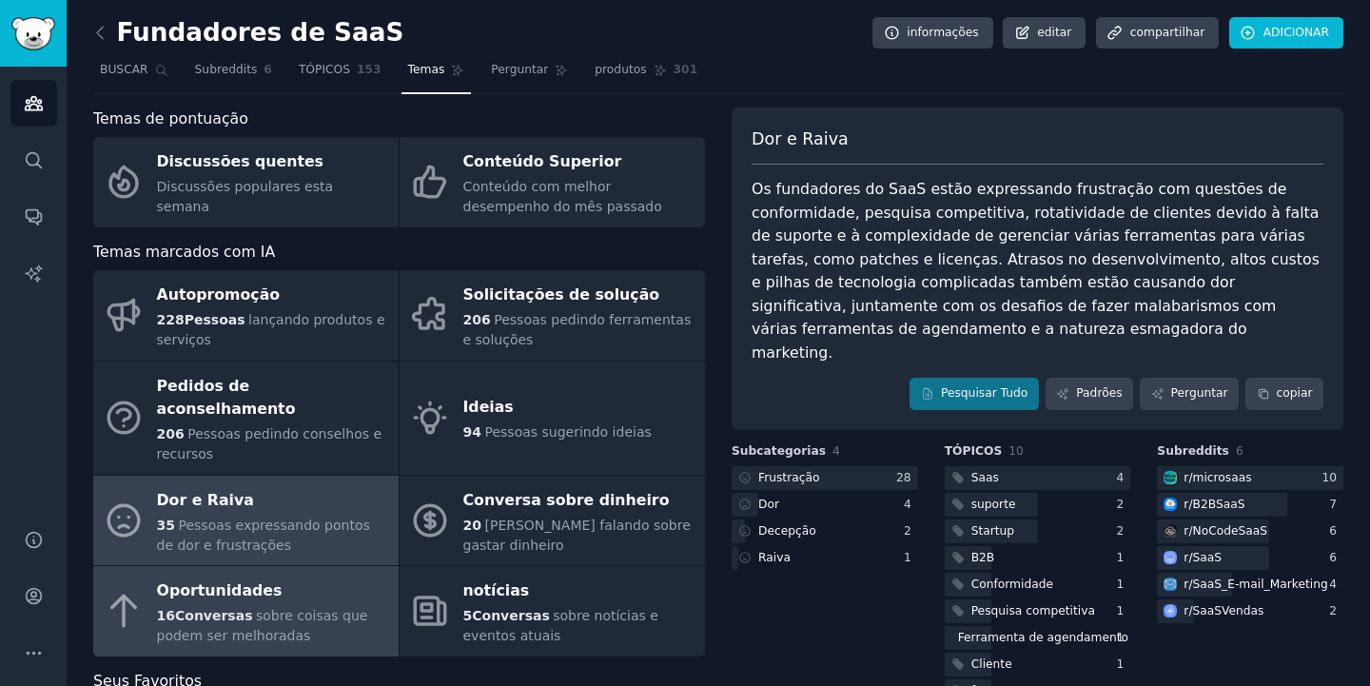
click at [332, 577] on div "Oportunidades" at bounding box center [273, 592] width 232 height 30
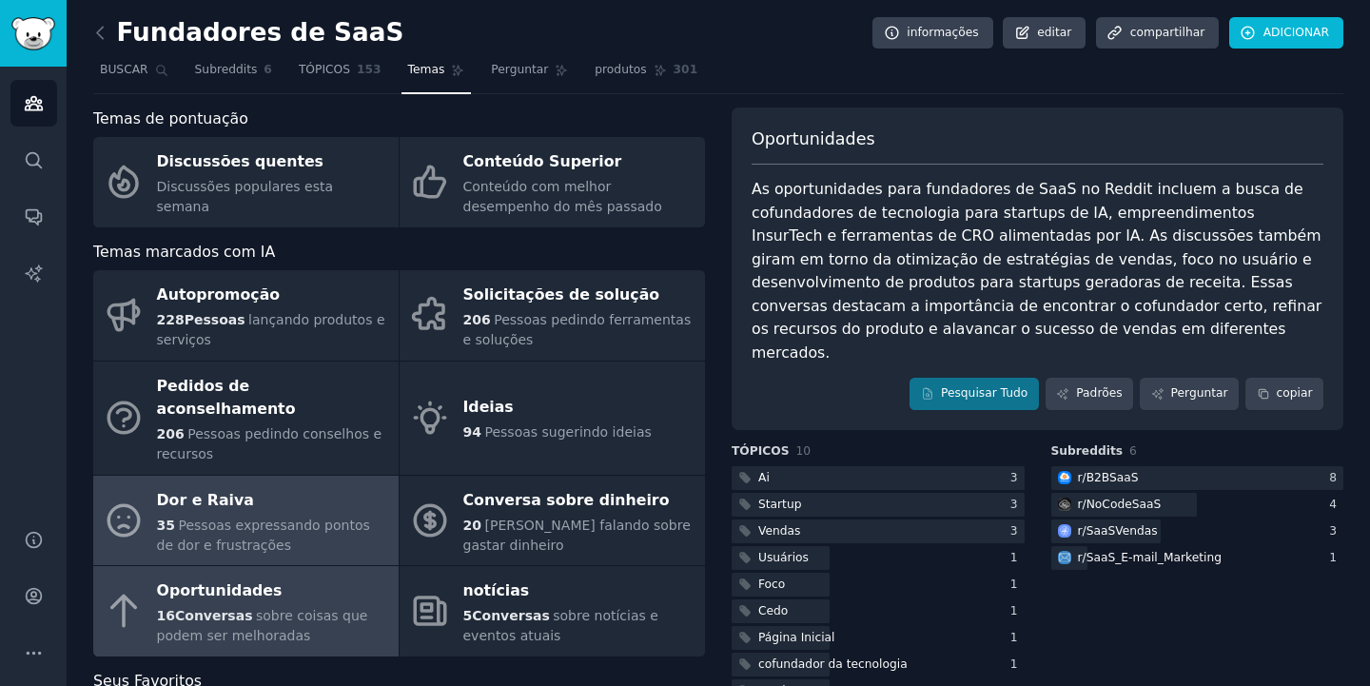
click at [325, 485] on div "Dor e Raiva" at bounding box center [273, 500] width 232 height 30
